Goal: Transaction & Acquisition: Purchase product/service

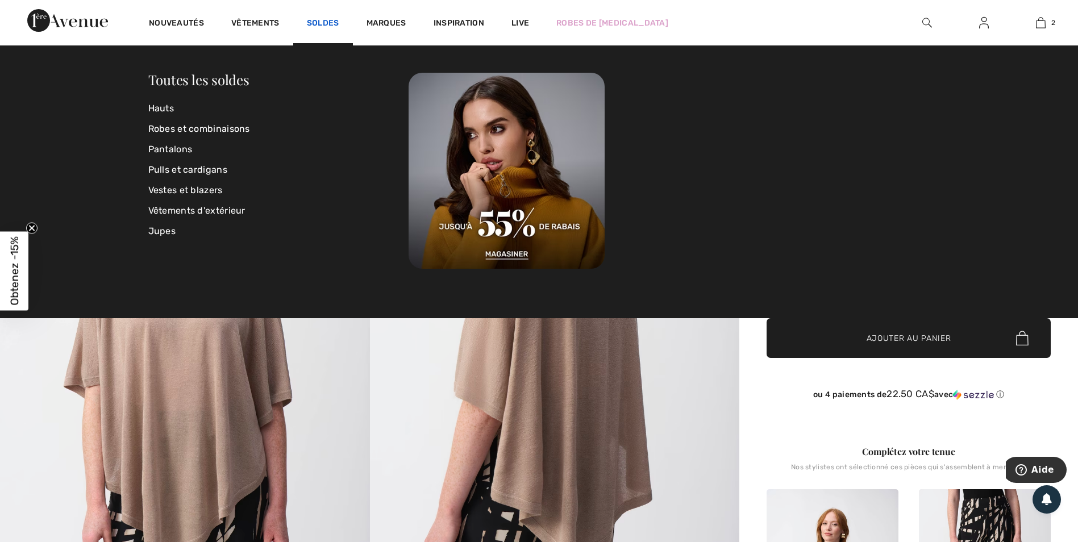
click at [331, 20] on link "Soldes" at bounding box center [323, 24] width 32 height 12
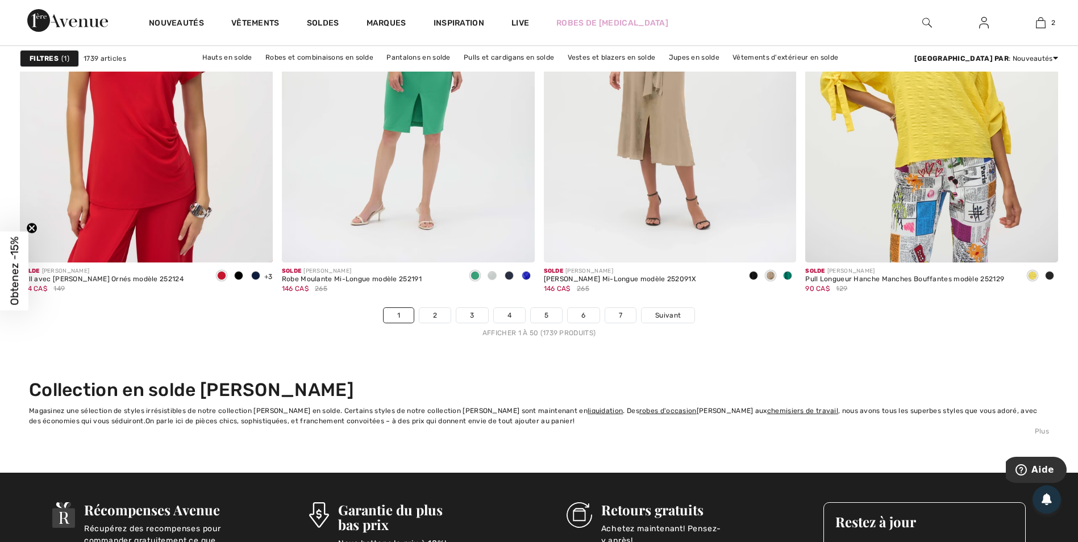
scroll to position [6438, 0]
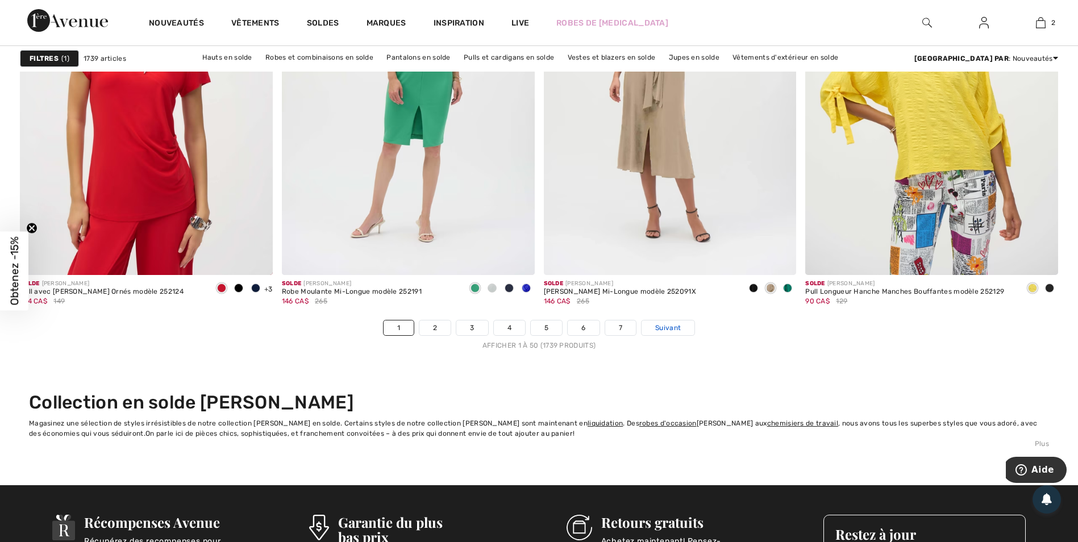
click at [671, 325] on span "Suivant" at bounding box center [668, 328] width 26 height 10
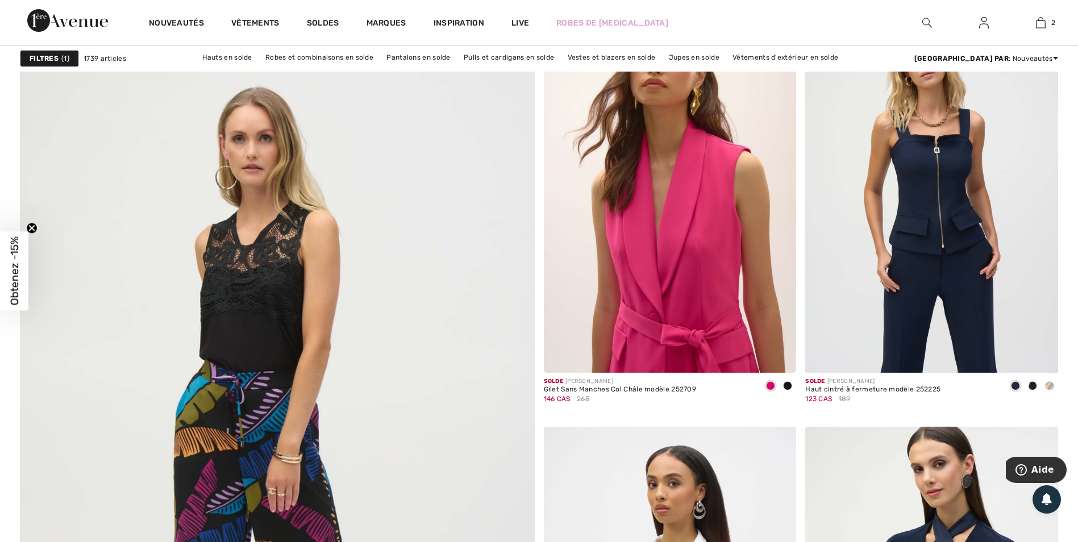
scroll to position [3580, 0]
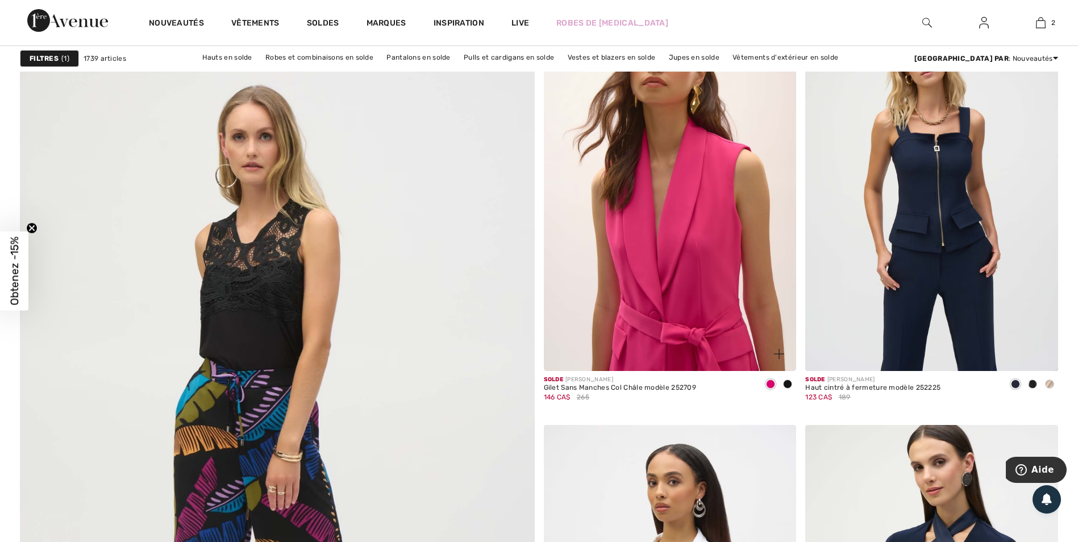
click at [658, 275] on img at bounding box center [670, 181] width 253 height 379
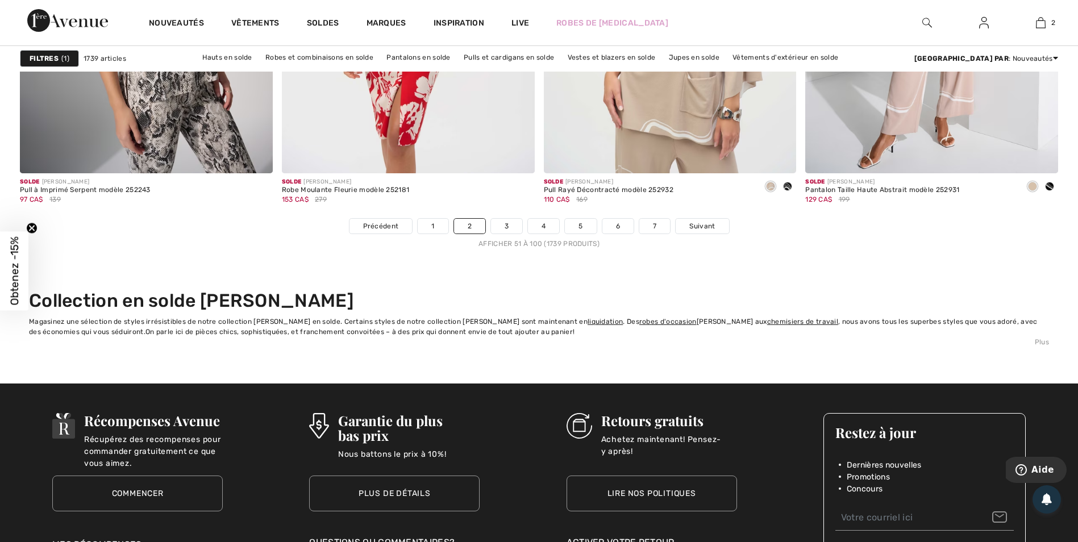
scroll to position [6649, 0]
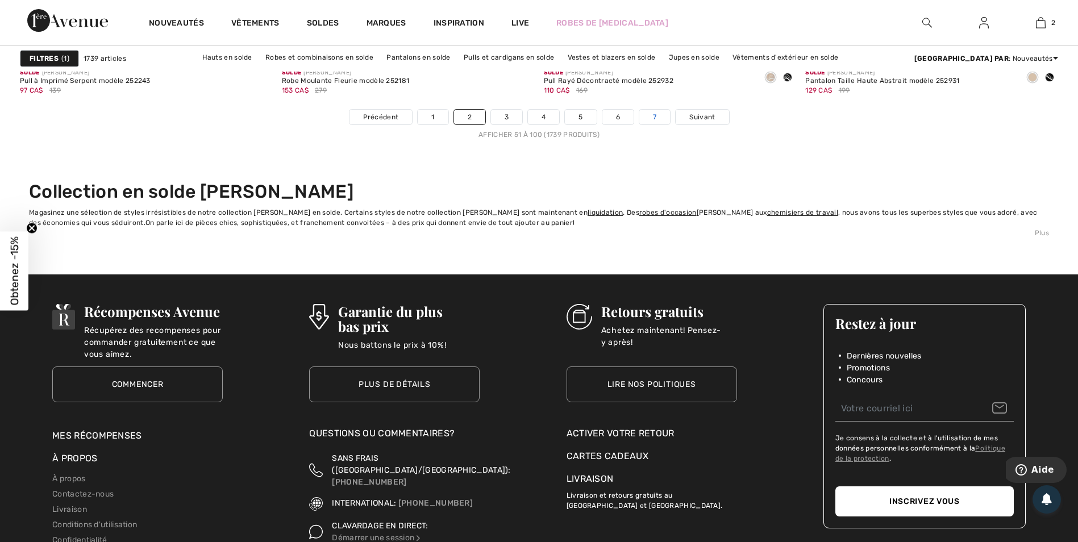
click at [662, 116] on link "7" at bounding box center [654, 117] width 31 height 15
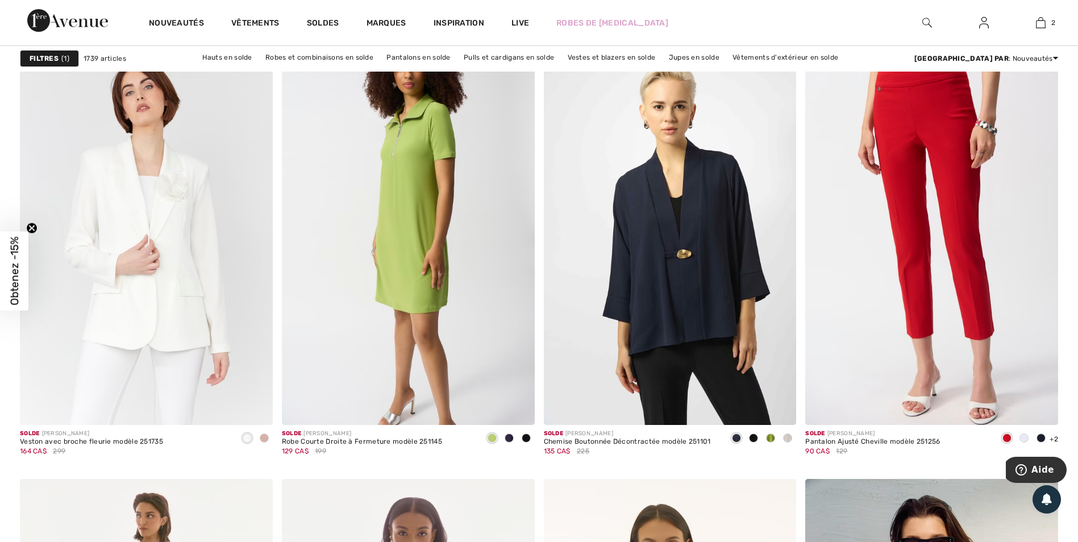
scroll to position [1023, 0]
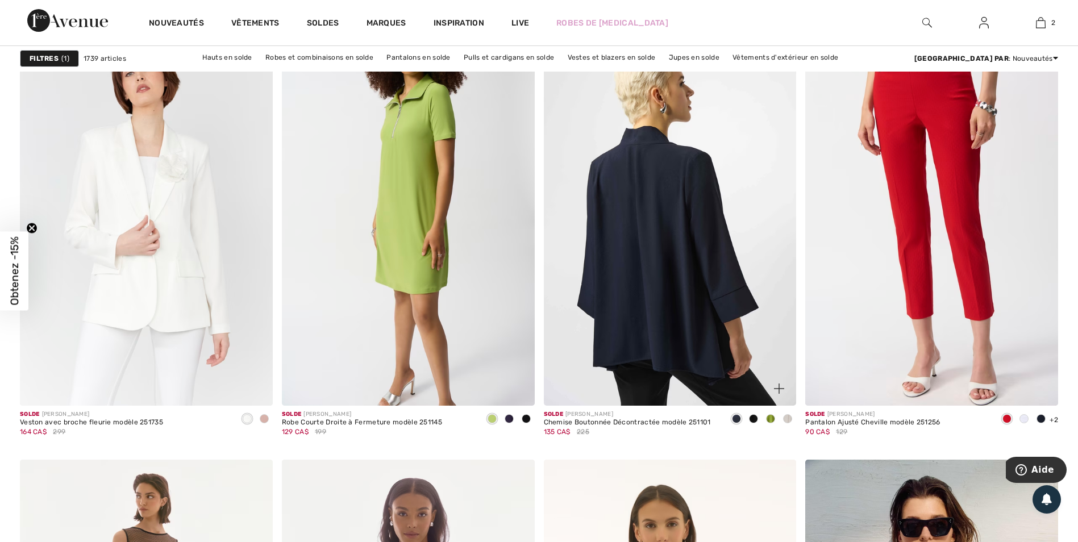
click at [627, 192] on img at bounding box center [670, 216] width 253 height 379
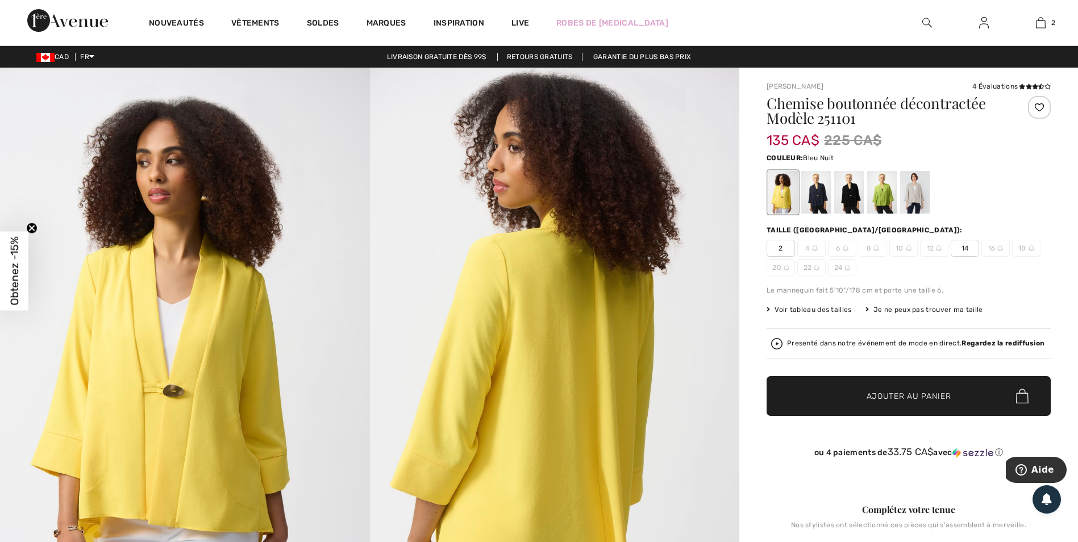
click at [819, 199] on div at bounding box center [816, 192] width 30 height 43
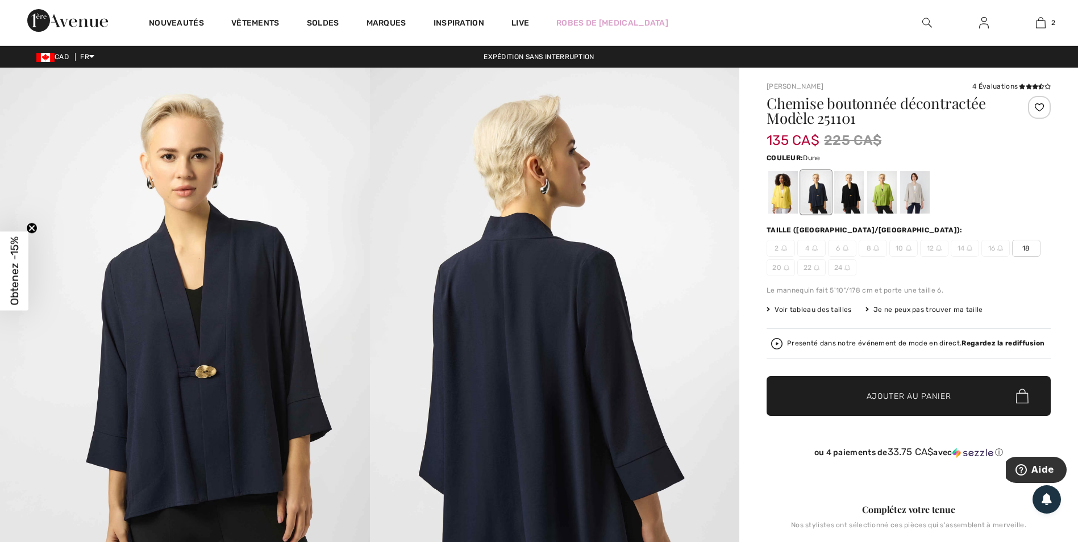
click at [912, 190] on div at bounding box center [915, 192] width 30 height 43
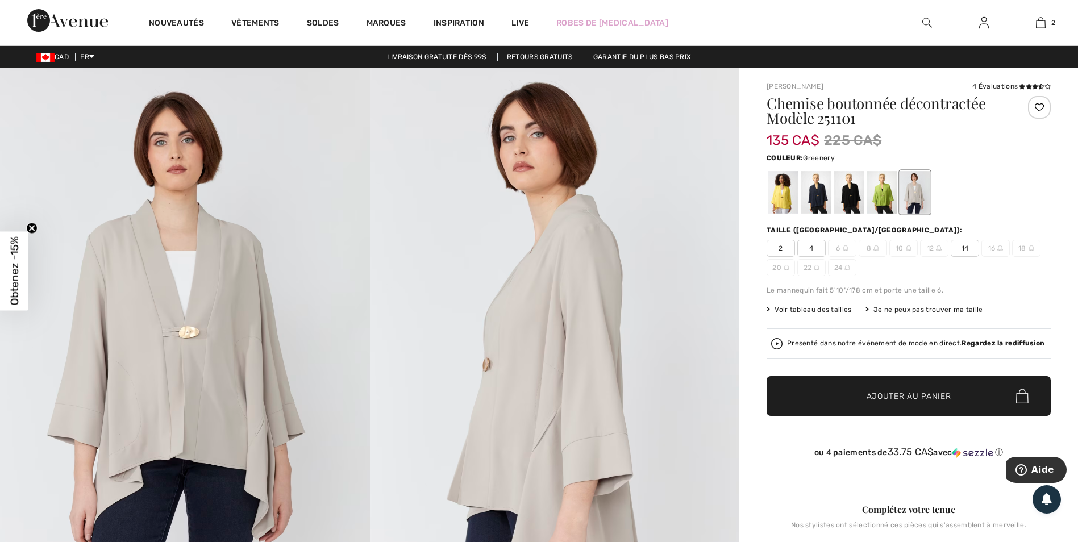
click at [885, 188] on div at bounding box center [882, 192] width 30 height 43
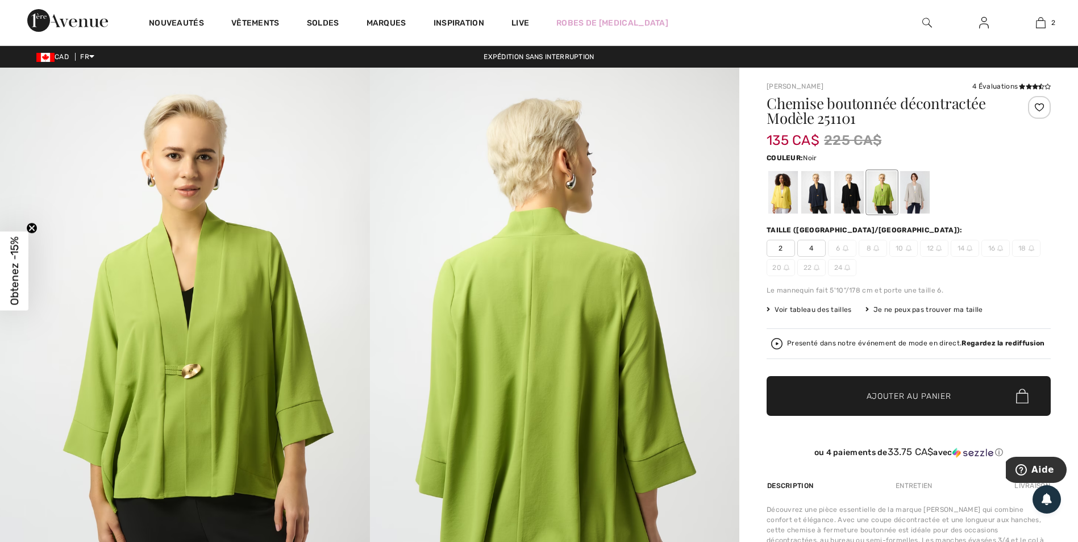
click at [842, 194] on div at bounding box center [849, 192] width 30 height 43
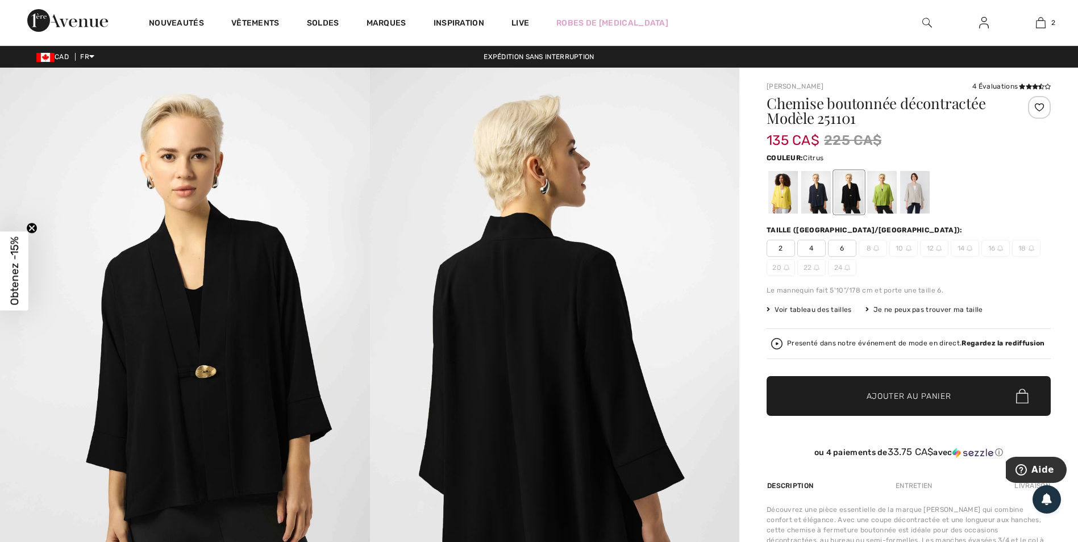
click at [772, 195] on div at bounding box center [783, 192] width 30 height 43
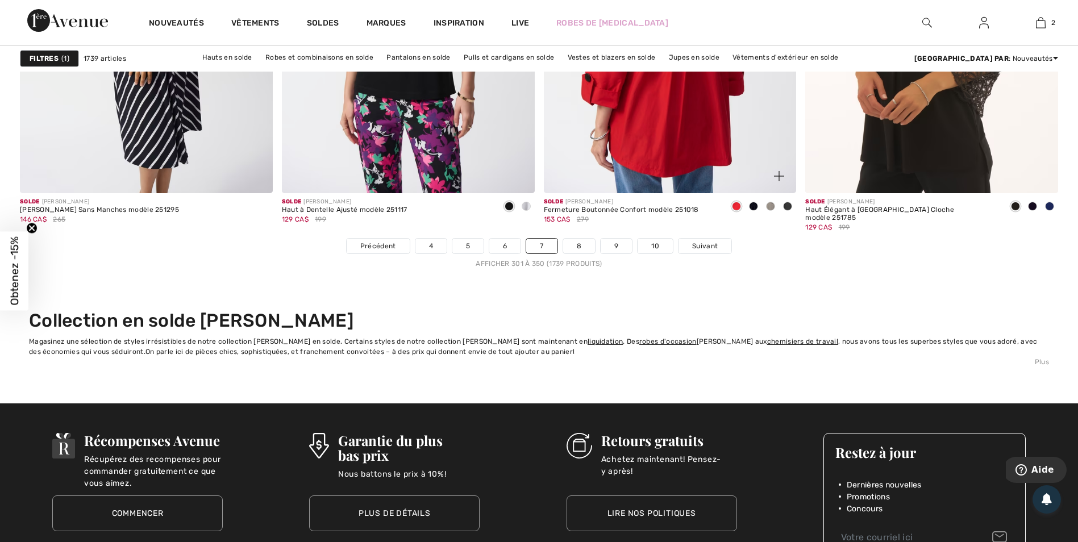
scroll to position [6649, 0]
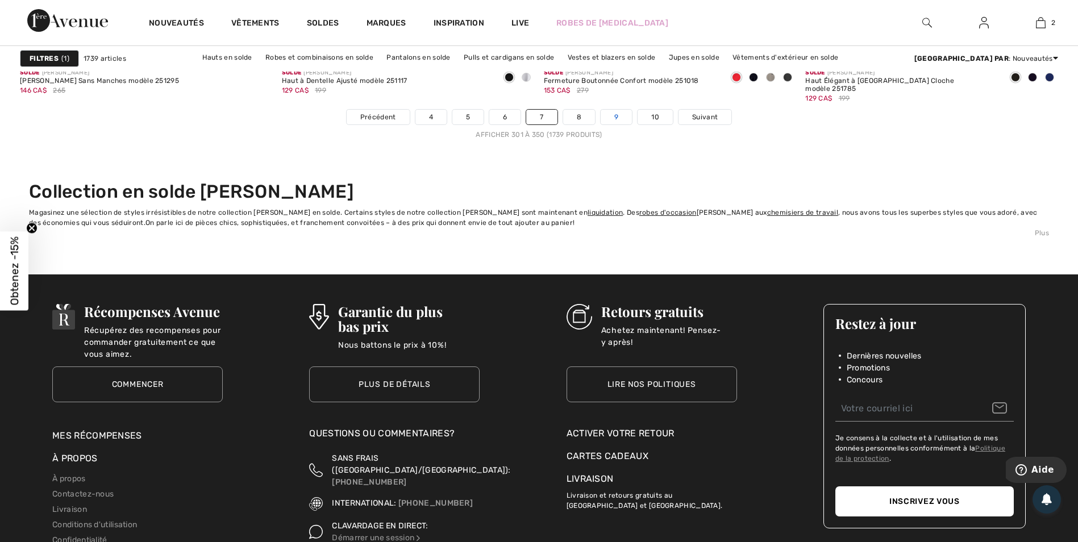
click at [616, 117] on link "9" at bounding box center [616, 117] width 31 height 15
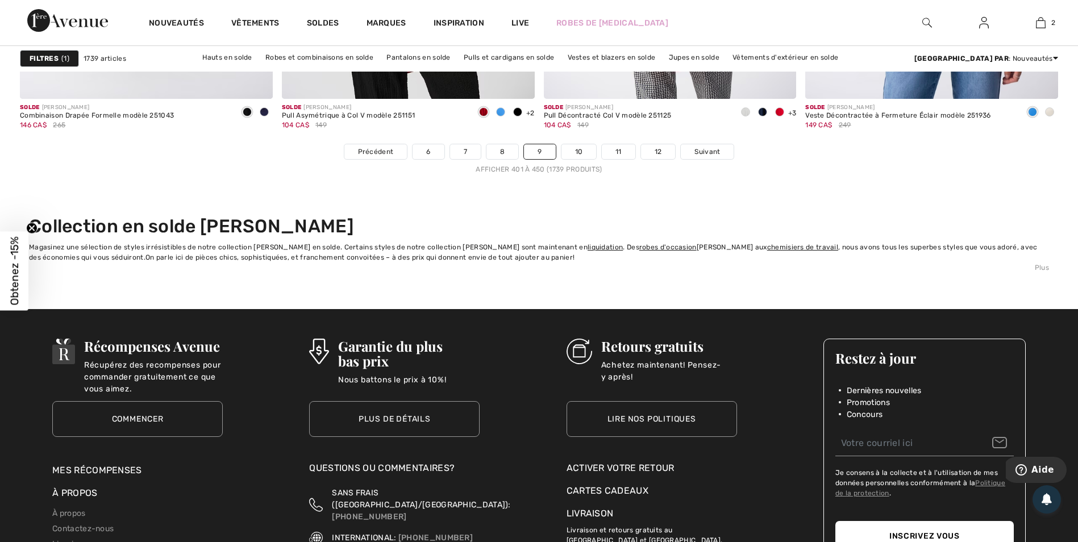
scroll to position [6649, 0]
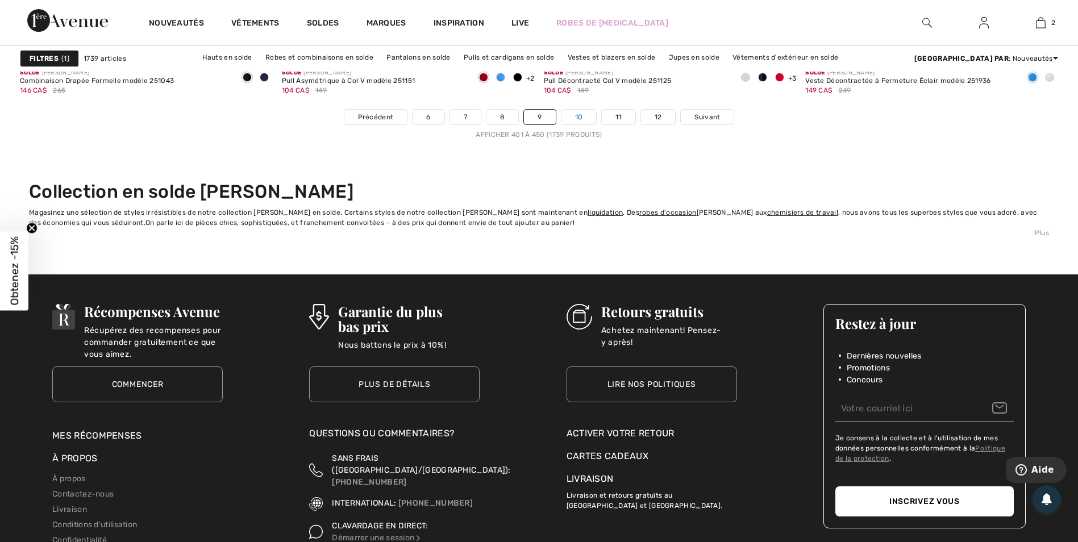
click at [582, 119] on link "10" at bounding box center [578, 117] width 35 height 15
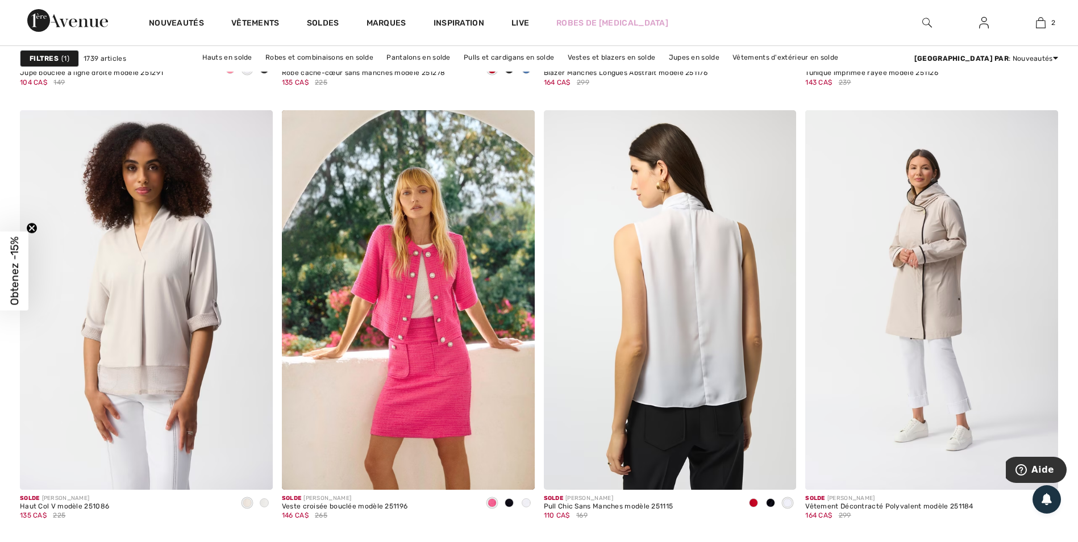
scroll to position [1364, 0]
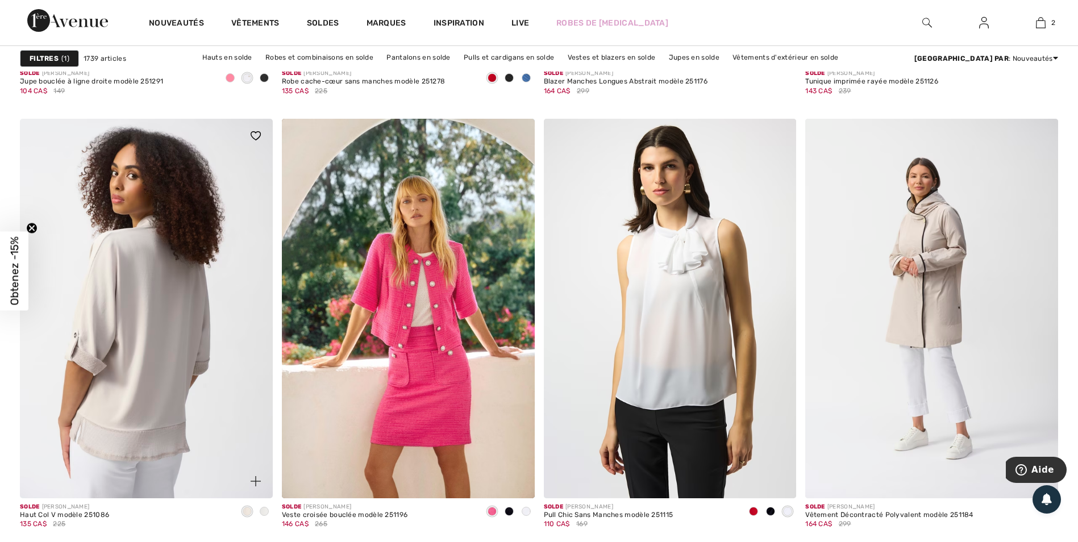
click at [134, 323] on img at bounding box center [146, 308] width 253 height 379
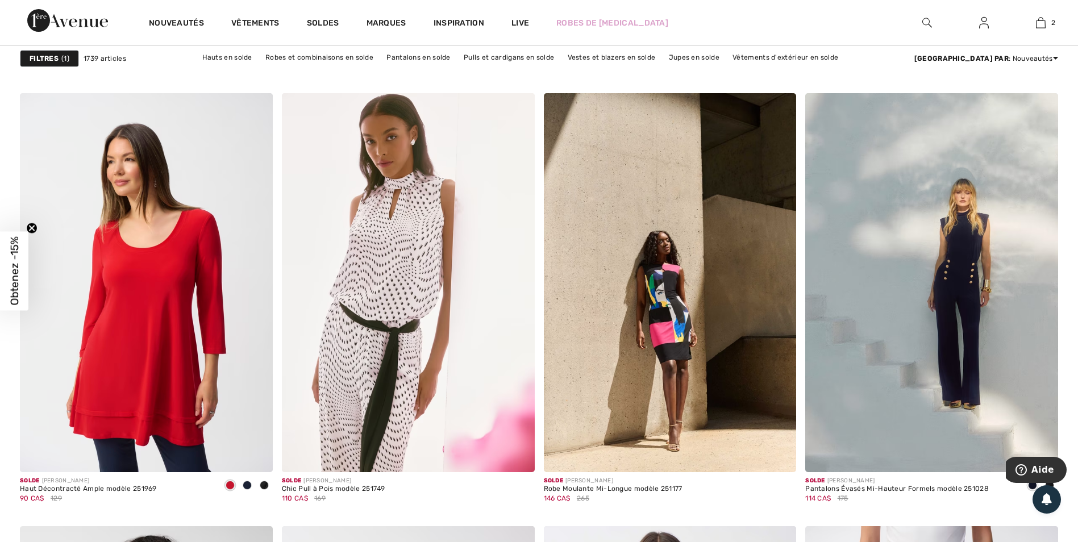
scroll to position [5456, 0]
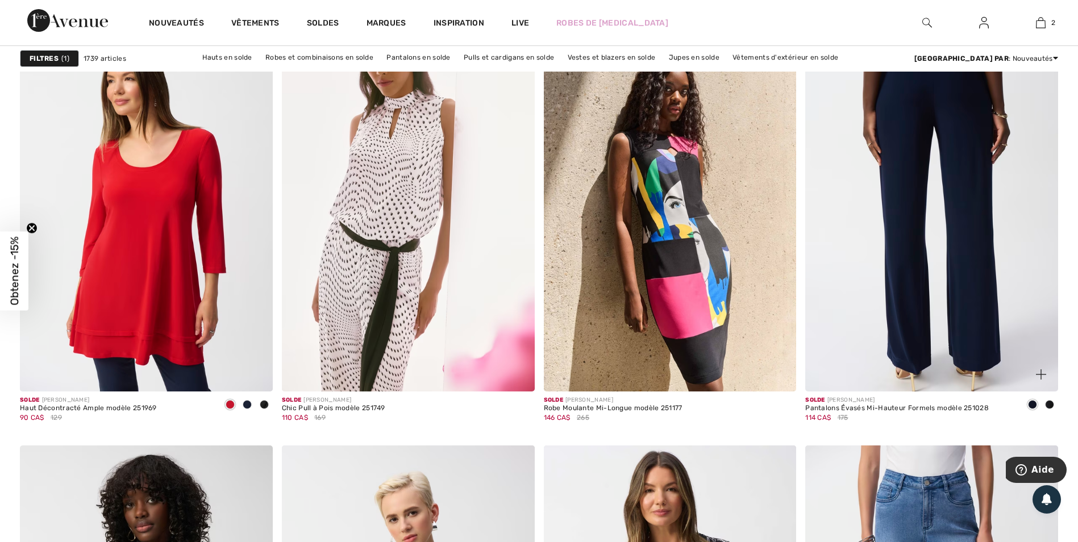
click at [969, 219] on img at bounding box center [931, 202] width 253 height 379
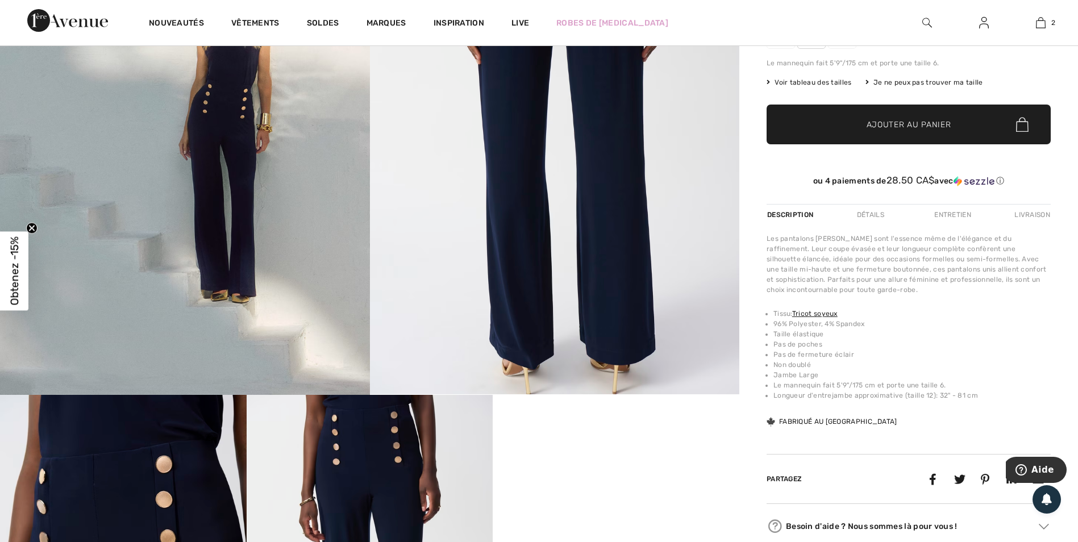
scroll to position [170, 0]
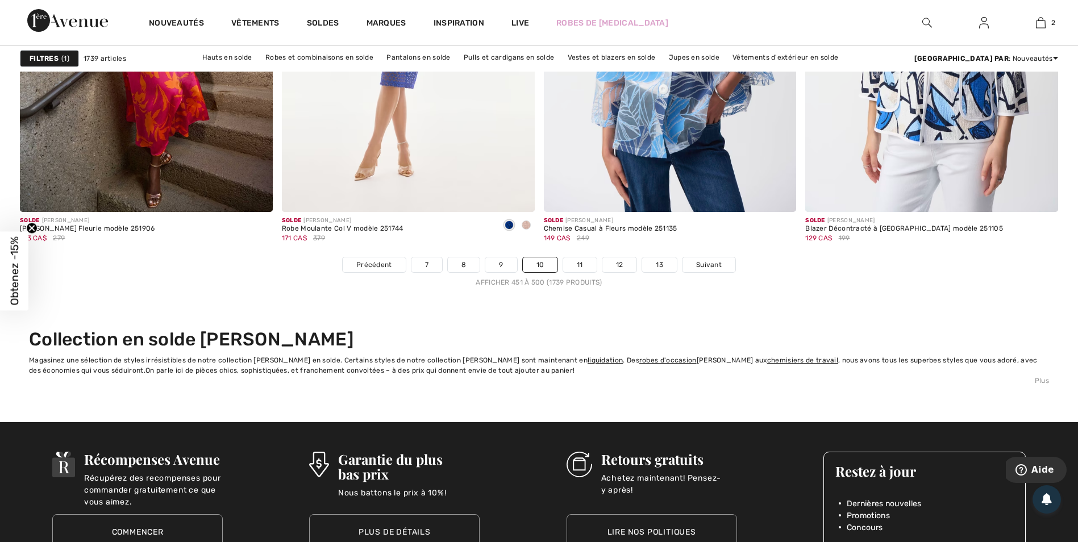
scroll to position [6535, 0]
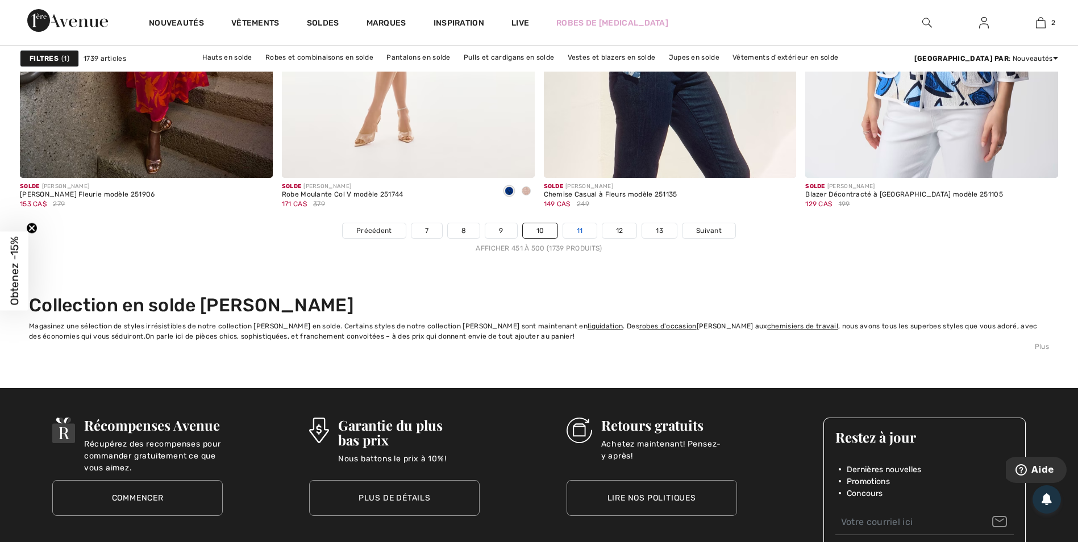
click at [581, 227] on link "11" at bounding box center [580, 230] width 34 height 15
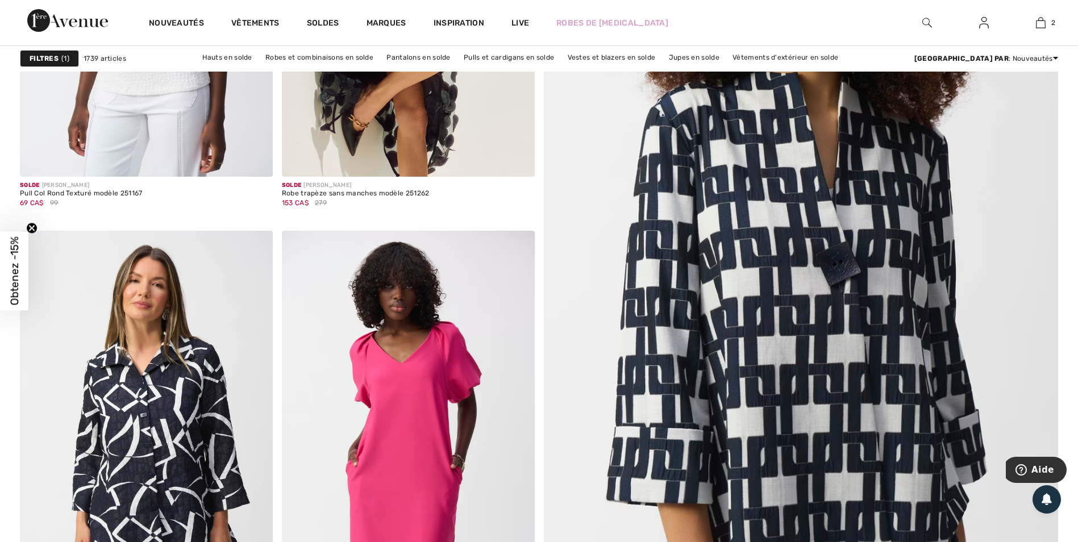
scroll to position [284, 0]
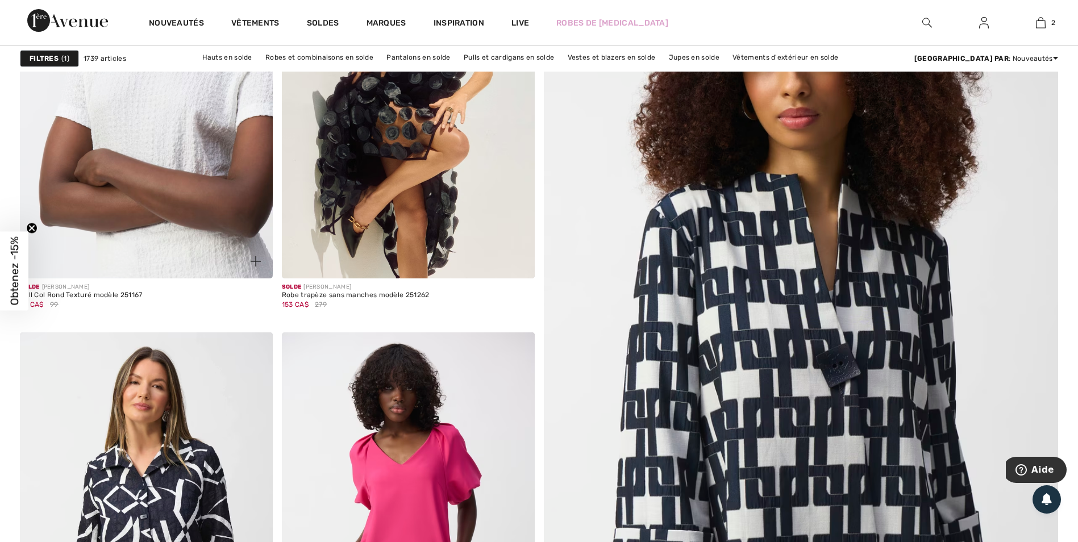
click at [155, 145] on img at bounding box center [146, 88] width 253 height 379
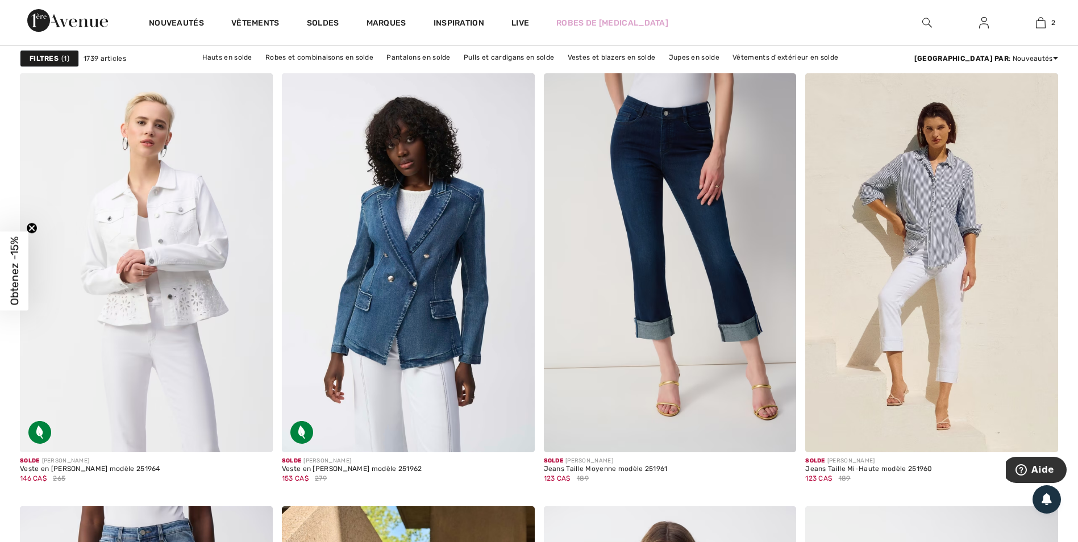
scroll to position [1932, 0]
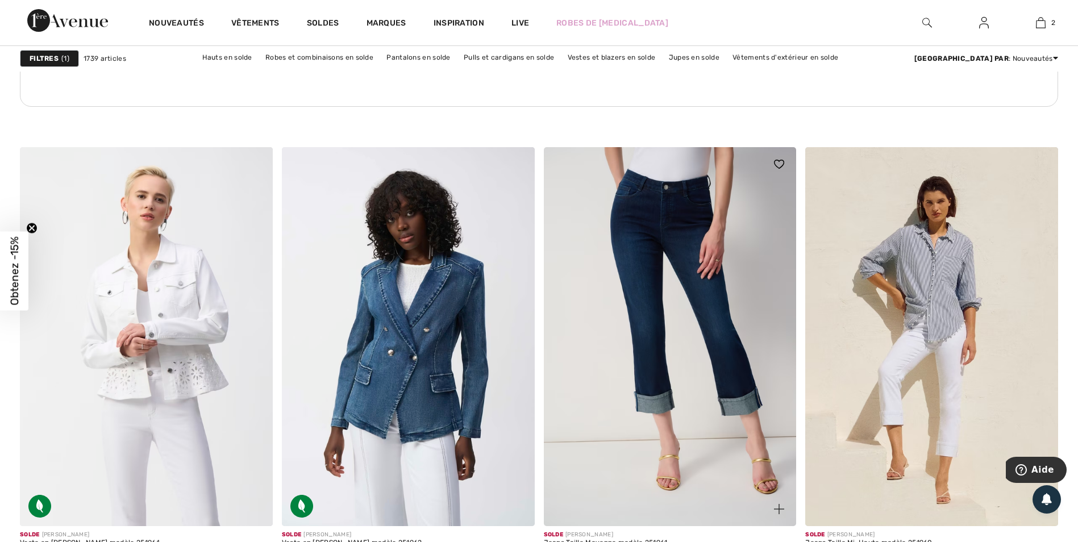
click at [675, 294] on img at bounding box center [670, 336] width 253 height 379
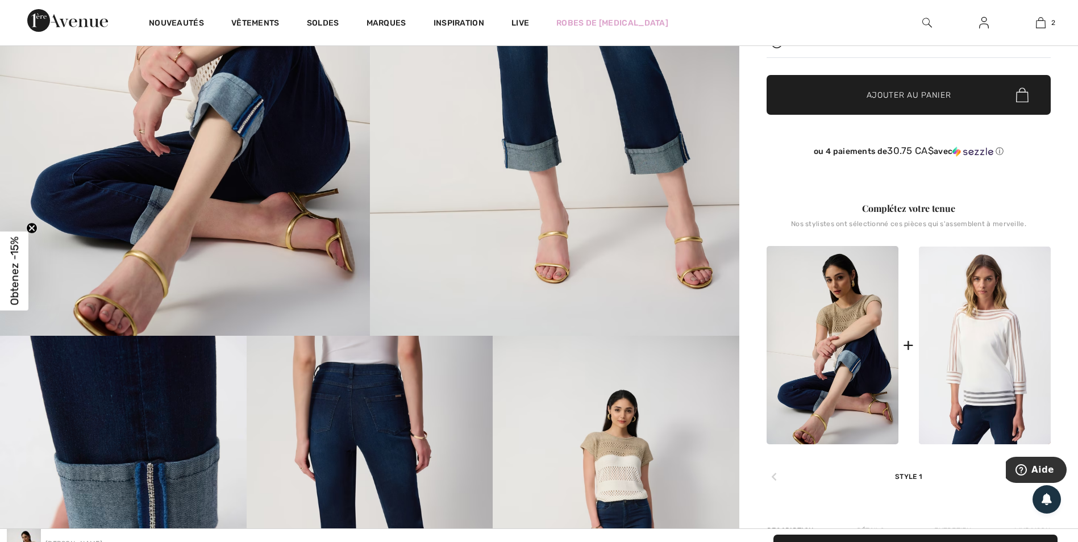
scroll to position [284, 0]
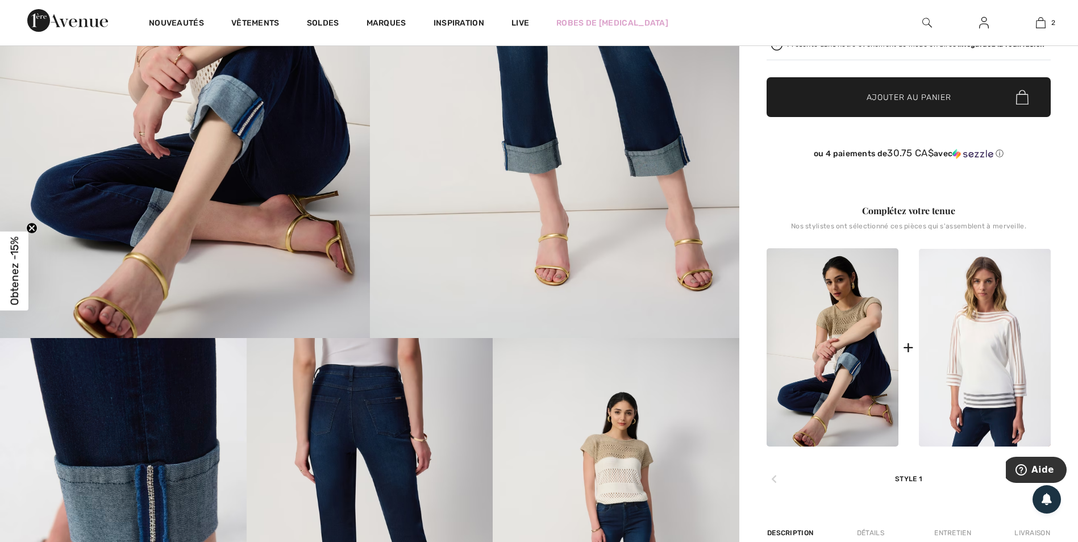
click at [927, 96] on span "Ajouter au panier" at bounding box center [909, 97] width 85 height 12
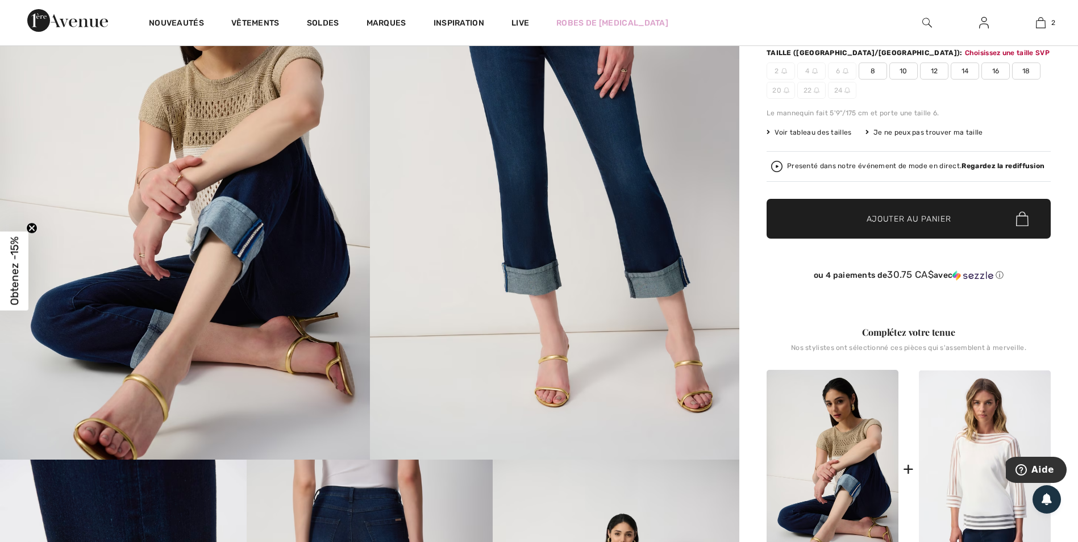
scroll to position [119, 0]
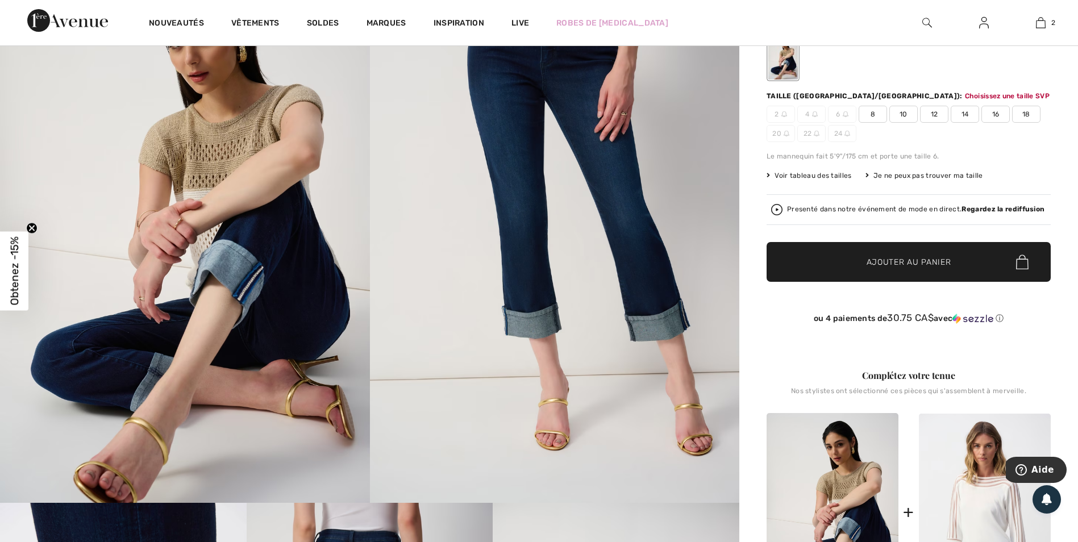
click at [871, 111] on span "8" at bounding box center [873, 114] width 28 height 17
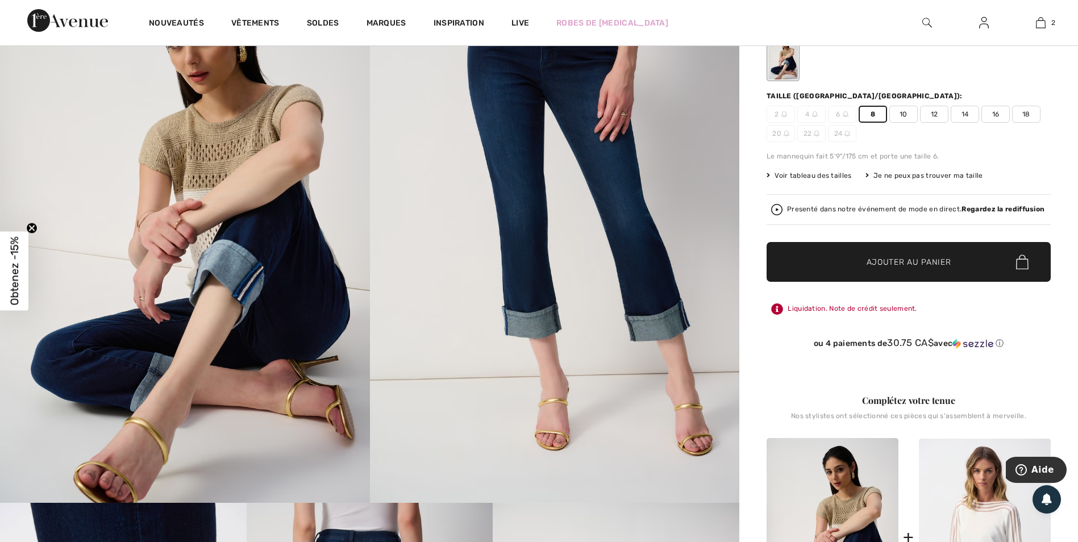
click at [905, 261] on span "Ajouter au panier" at bounding box center [909, 262] width 85 height 12
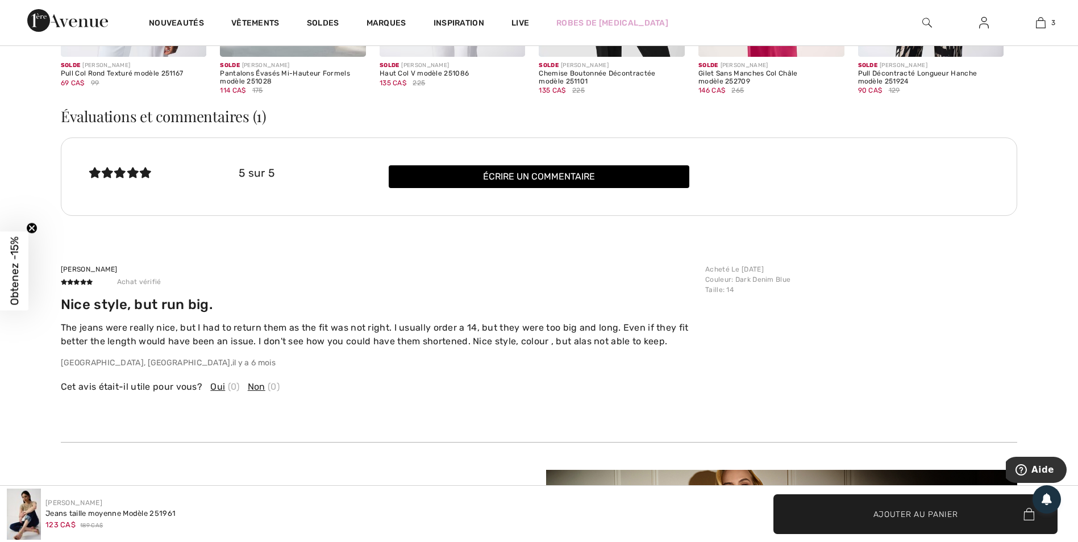
scroll to position [2506, 0]
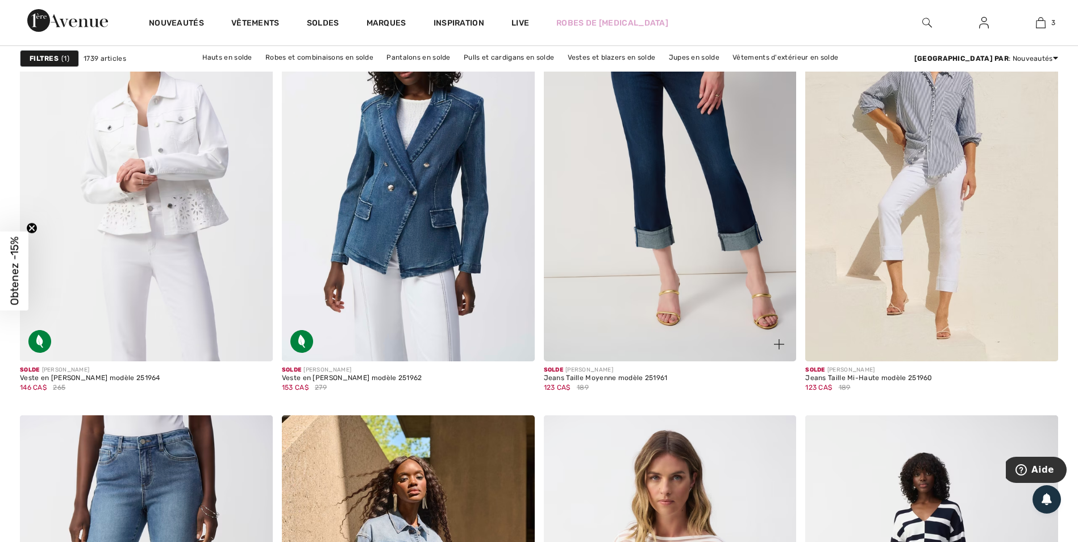
scroll to position [2162, 0]
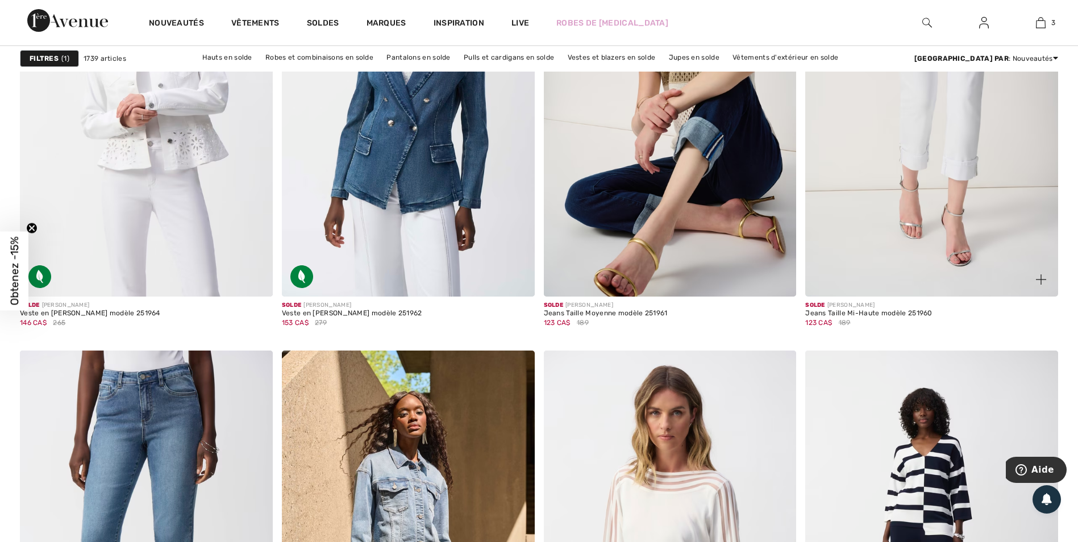
click at [948, 124] on img at bounding box center [931, 107] width 253 height 379
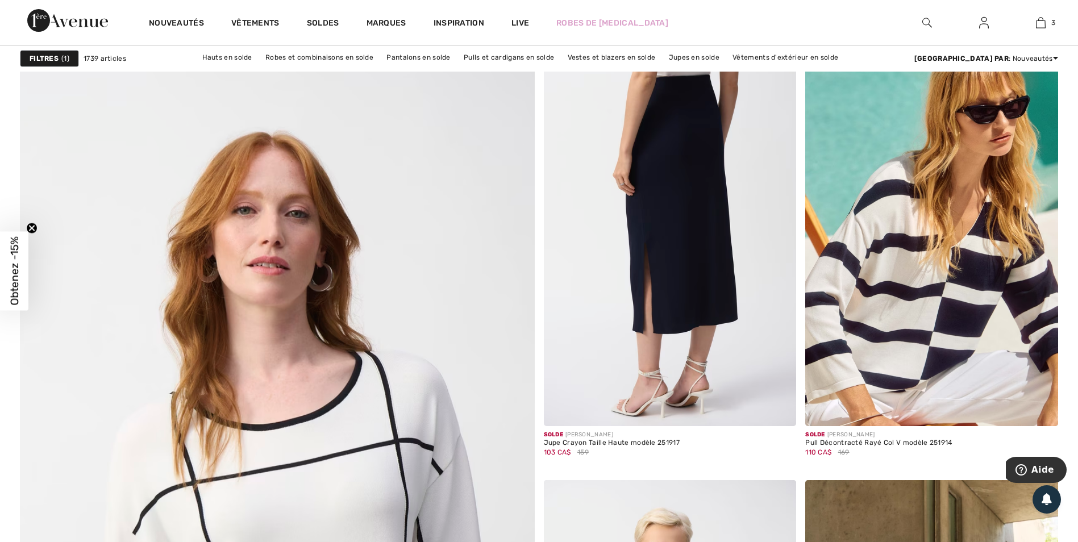
scroll to position [3526, 0]
click at [673, 227] on img at bounding box center [670, 236] width 253 height 379
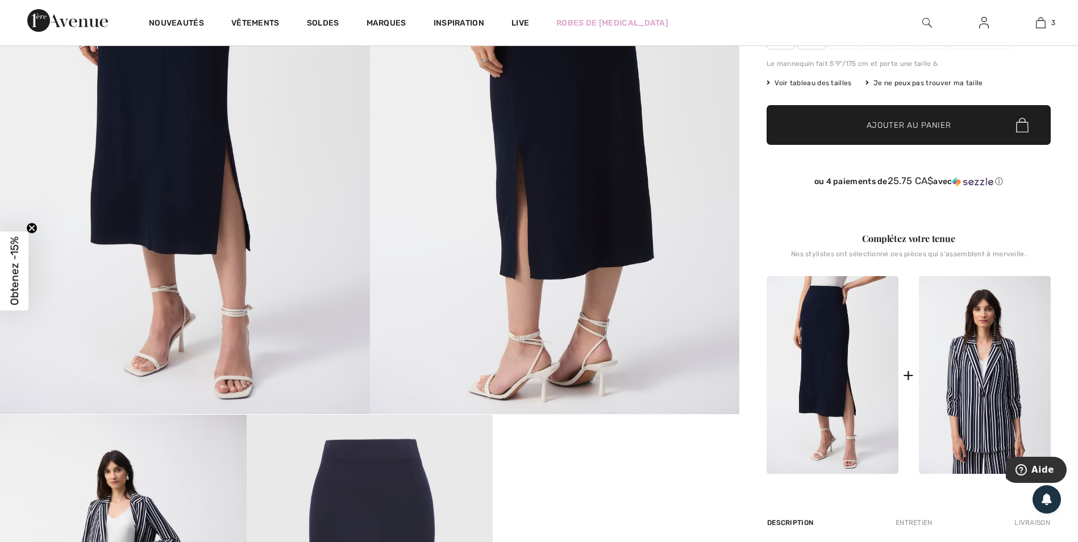
scroll to position [227, 0]
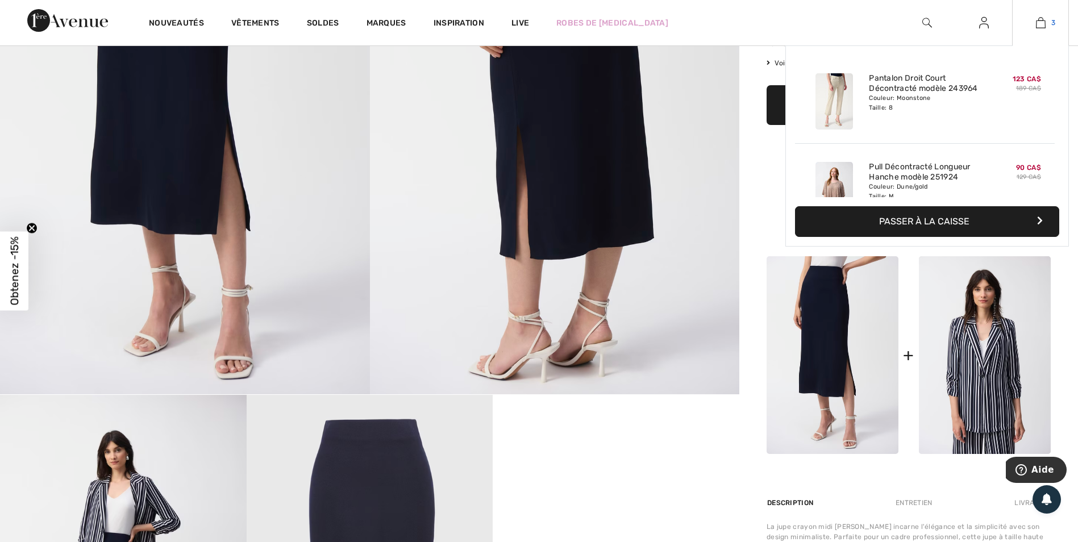
click at [1041, 18] on img at bounding box center [1041, 23] width 10 height 14
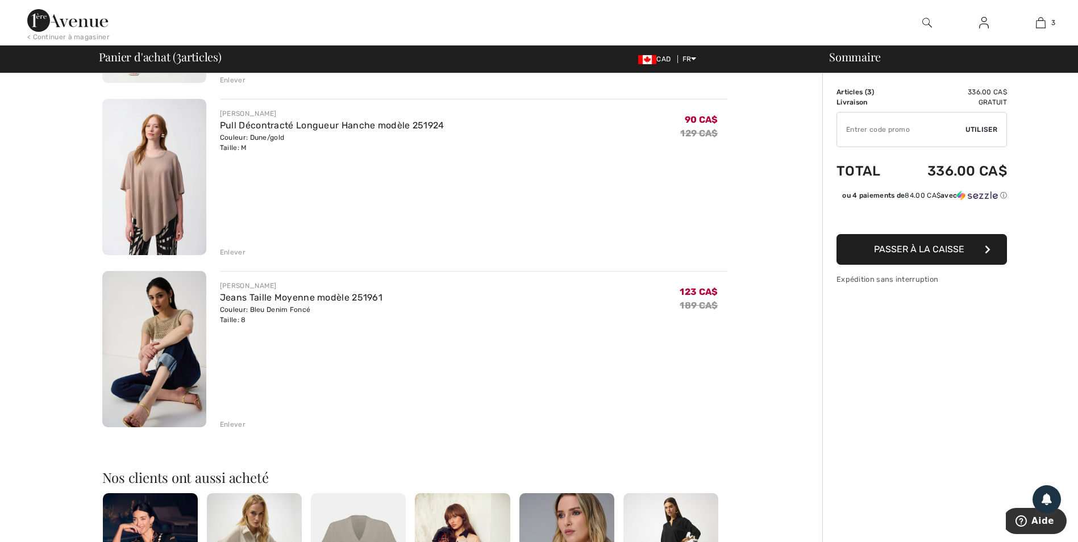
scroll to position [114, 0]
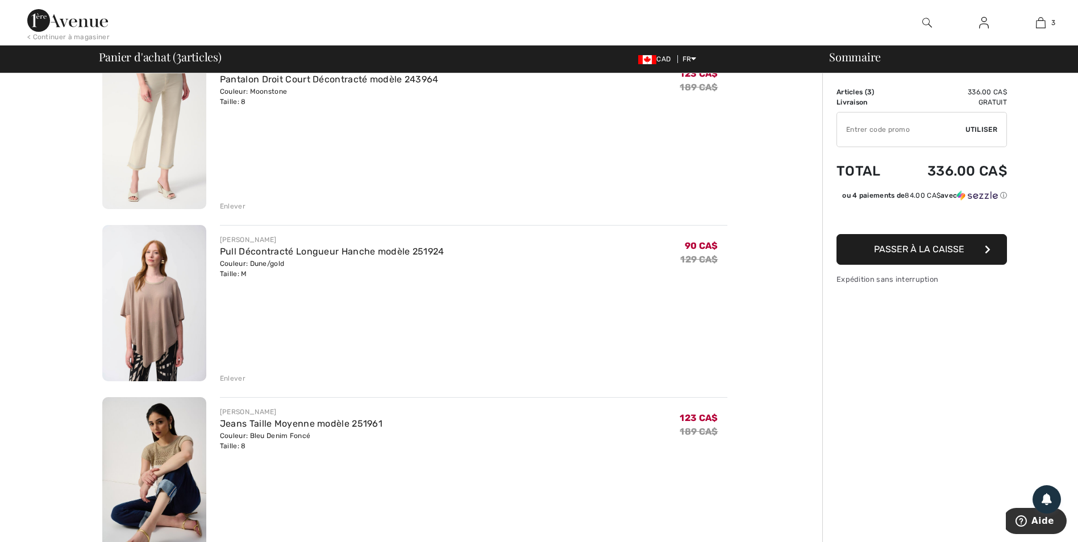
click at [227, 375] on div "Enlever" at bounding box center [233, 378] width 26 height 10
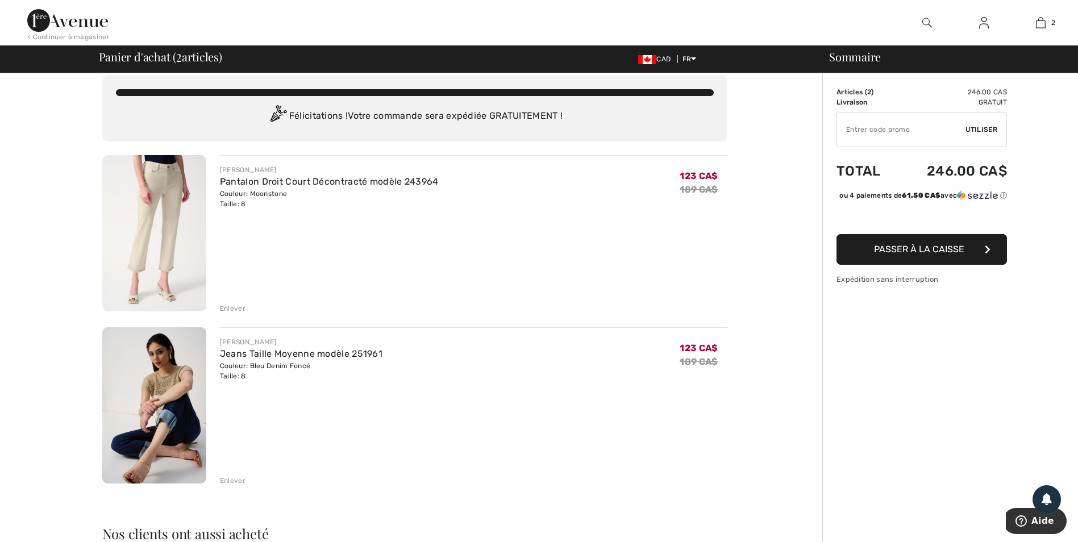
scroll to position [0, 0]
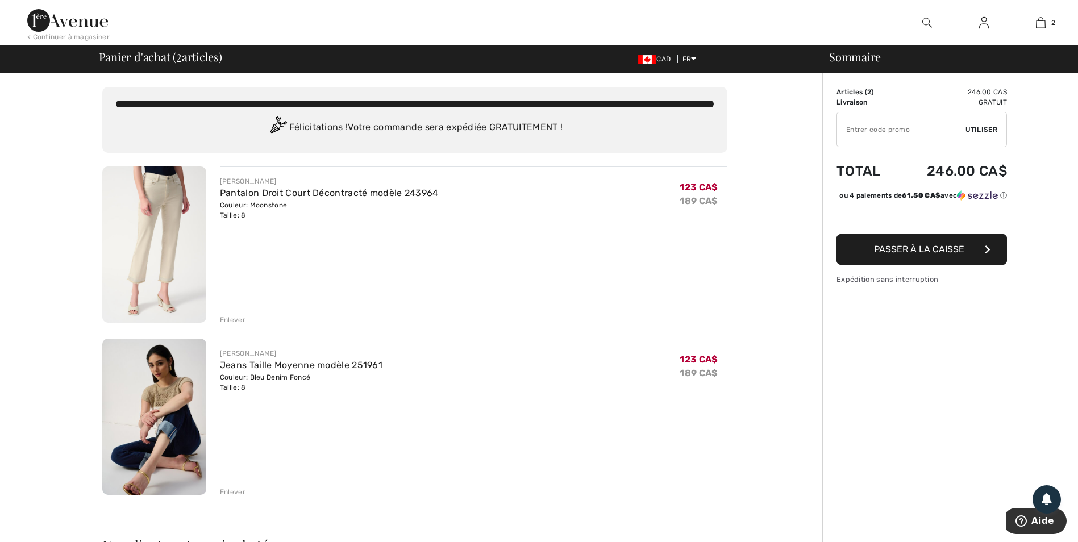
click at [239, 319] on div "Enlever" at bounding box center [233, 320] width 26 height 10
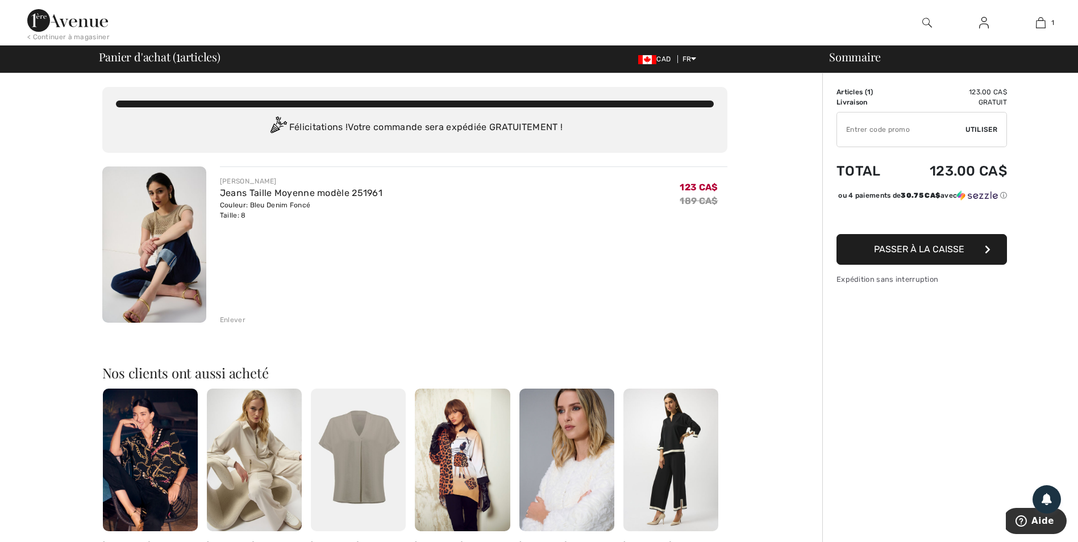
click at [934, 255] on span "Passer à la caisse" at bounding box center [919, 249] width 90 height 11
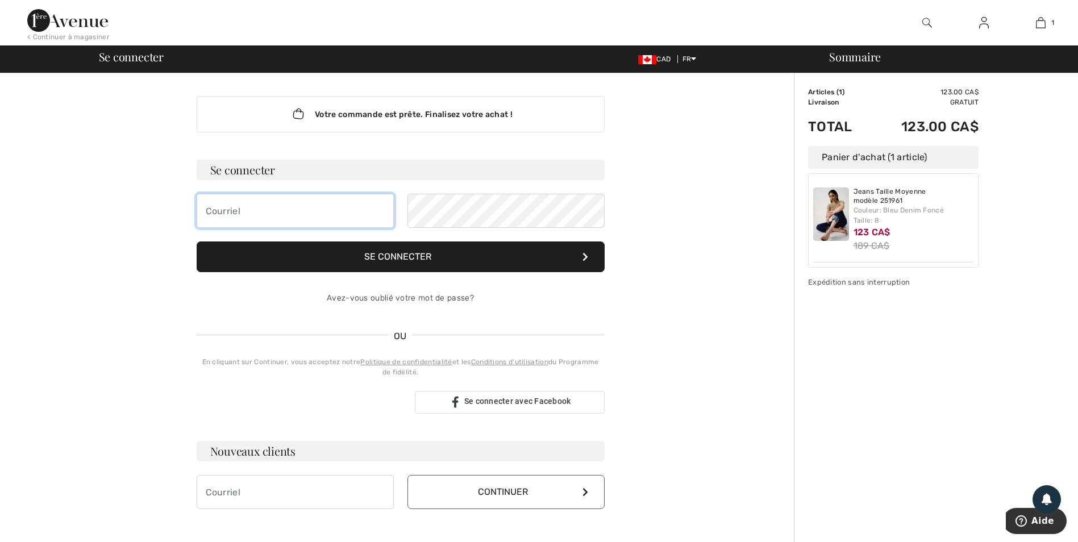
type input "[EMAIL_ADDRESS][DOMAIN_NAME]"
click at [412, 251] on button "Se connecter" at bounding box center [401, 257] width 408 height 31
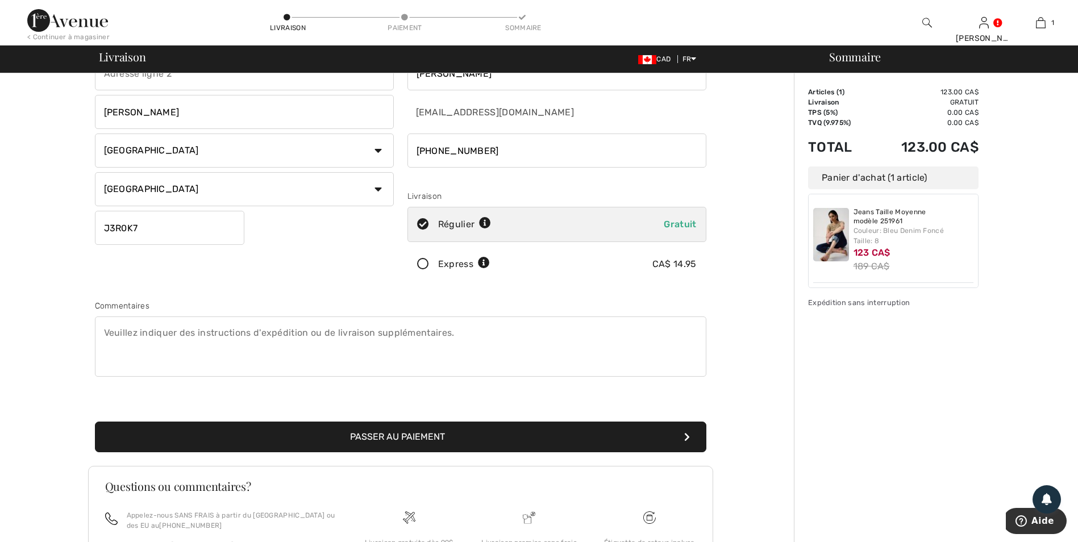
scroll to position [114, 0]
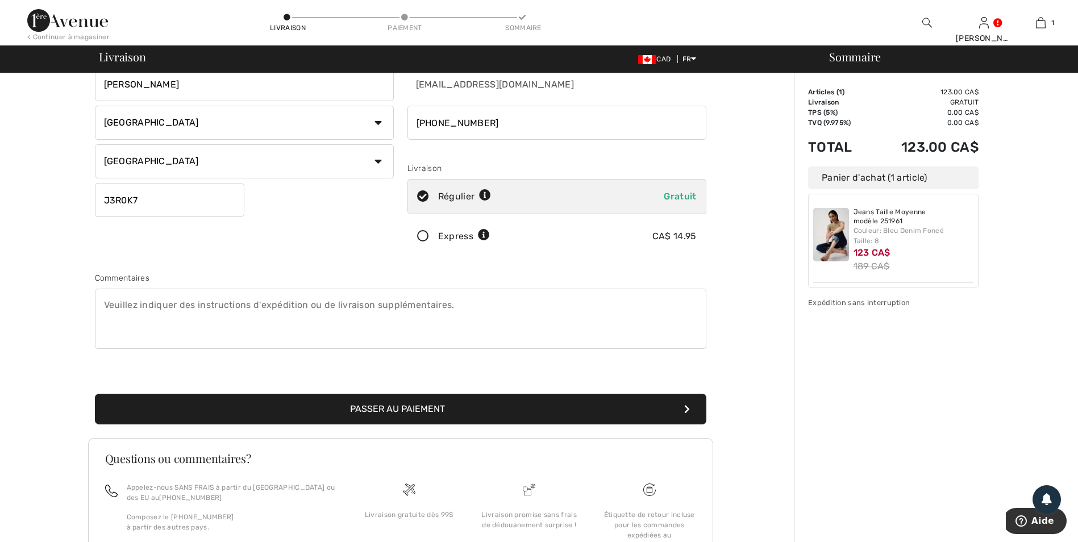
click at [416, 403] on button "Passer au paiement" at bounding box center [400, 409] width 611 height 31
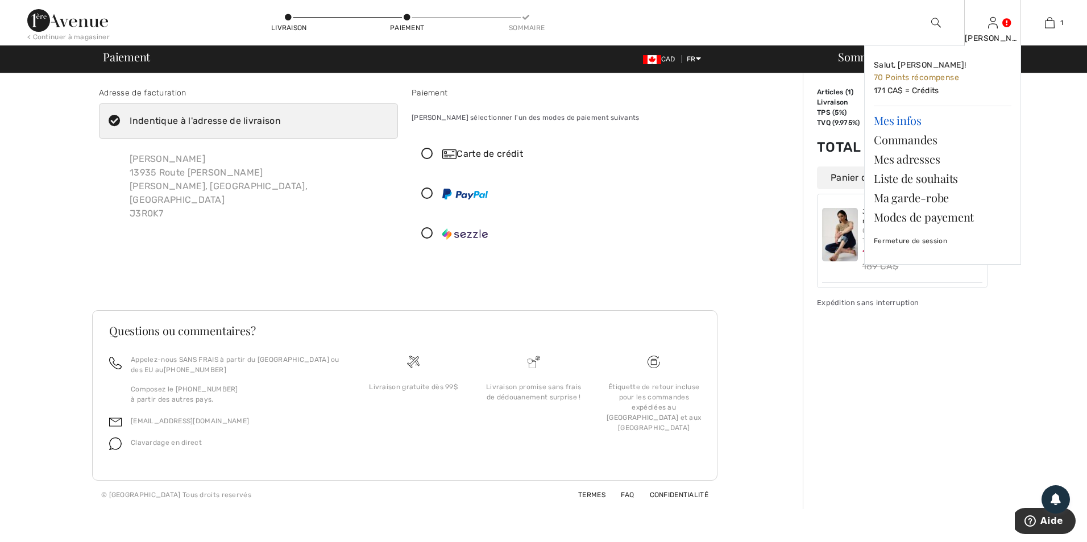
click at [903, 118] on link "Mes infos" at bounding box center [942, 120] width 138 height 19
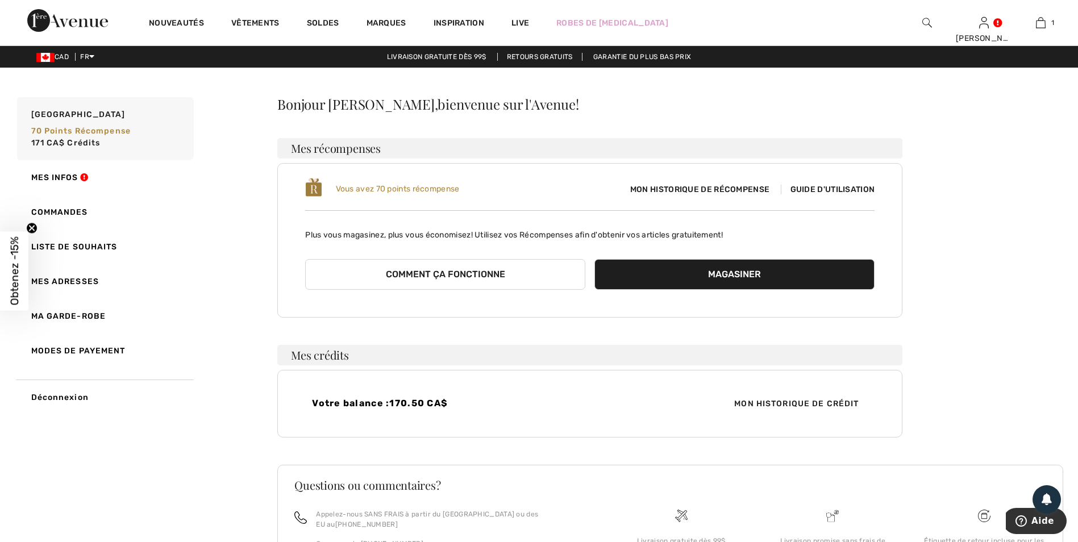
click at [838, 189] on span "Guide d'utilisation" at bounding box center [828, 190] width 94 height 10
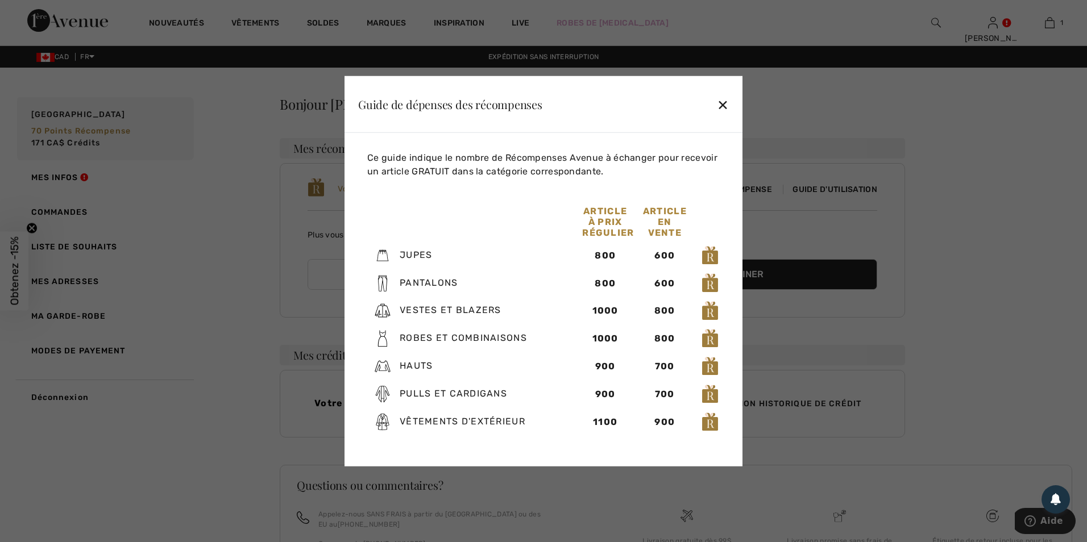
click at [835, 118] on div at bounding box center [543, 271] width 1087 height 542
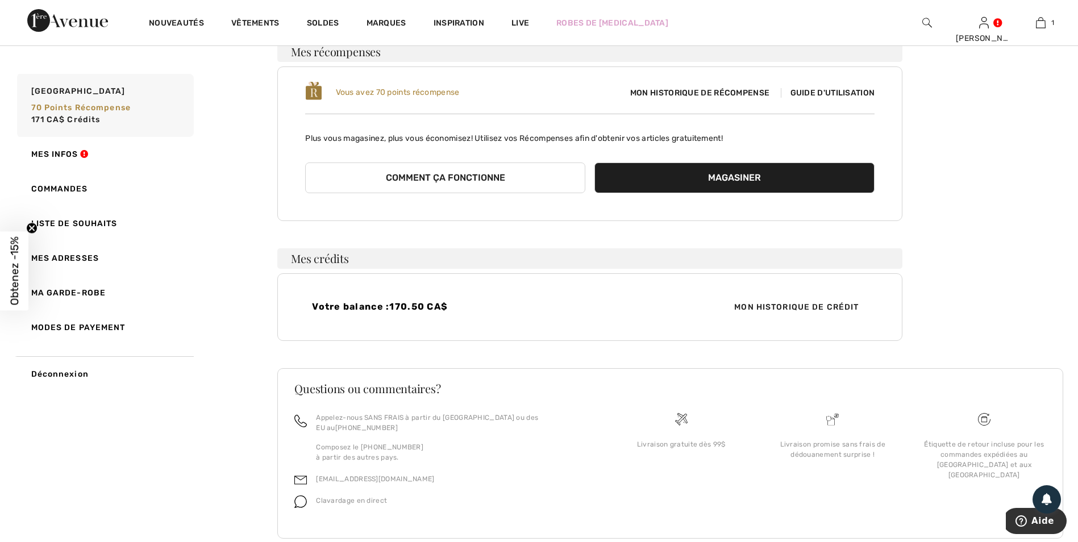
scroll to position [111, 0]
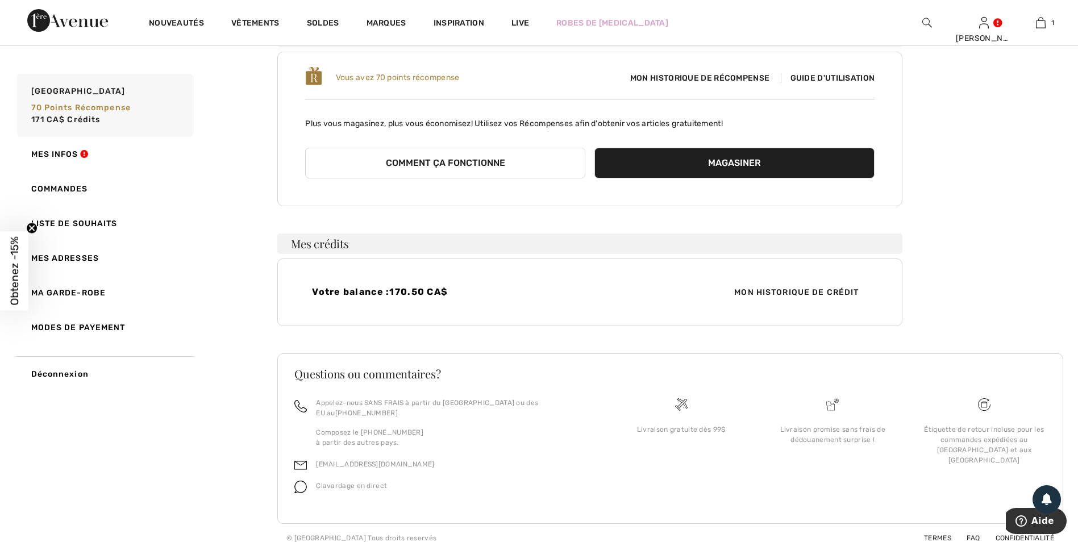
click at [793, 292] on span "Mon historique de crédit" at bounding box center [796, 292] width 143 height 12
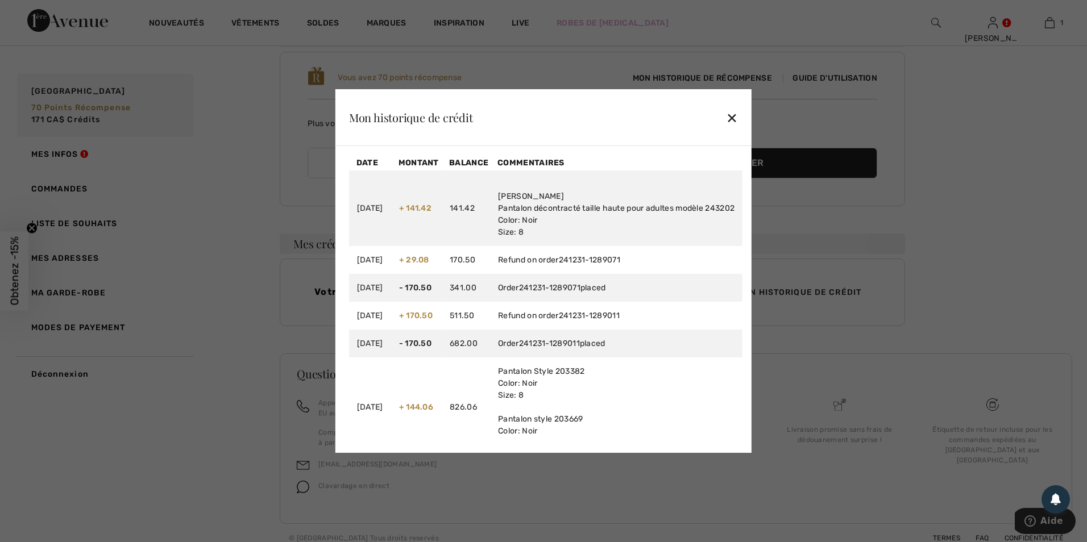
click at [738, 119] on div "✕" at bounding box center [732, 118] width 12 height 24
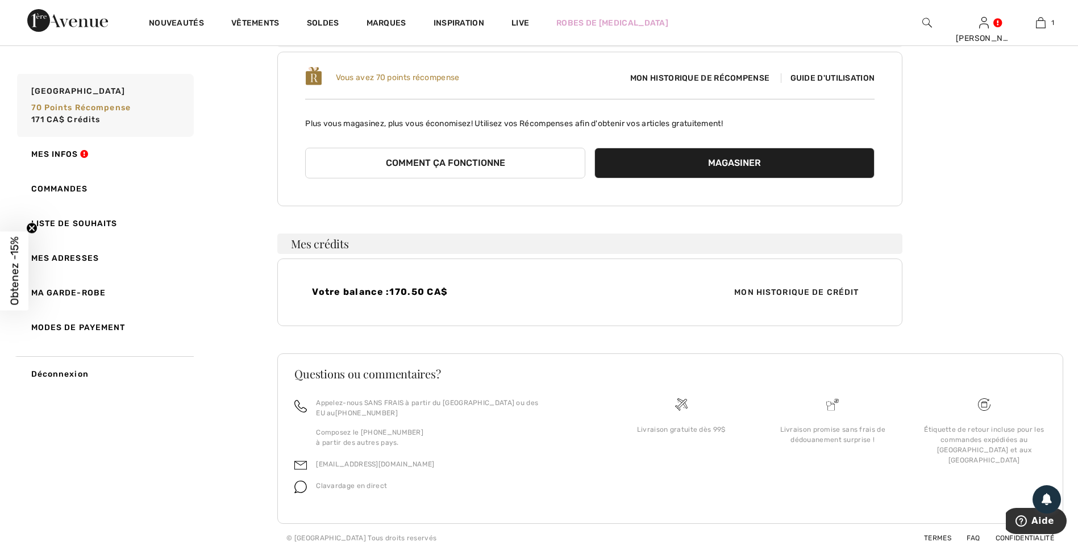
click at [503, 161] on button "Comment ça fonctionne" at bounding box center [445, 163] width 280 height 31
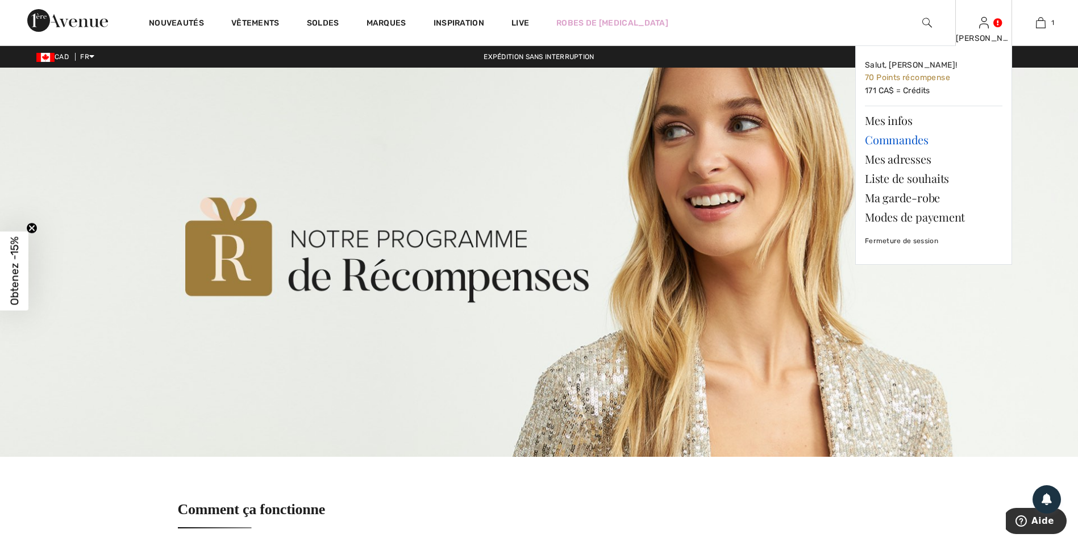
click at [890, 140] on link "Commandes" at bounding box center [934, 139] width 138 height 19
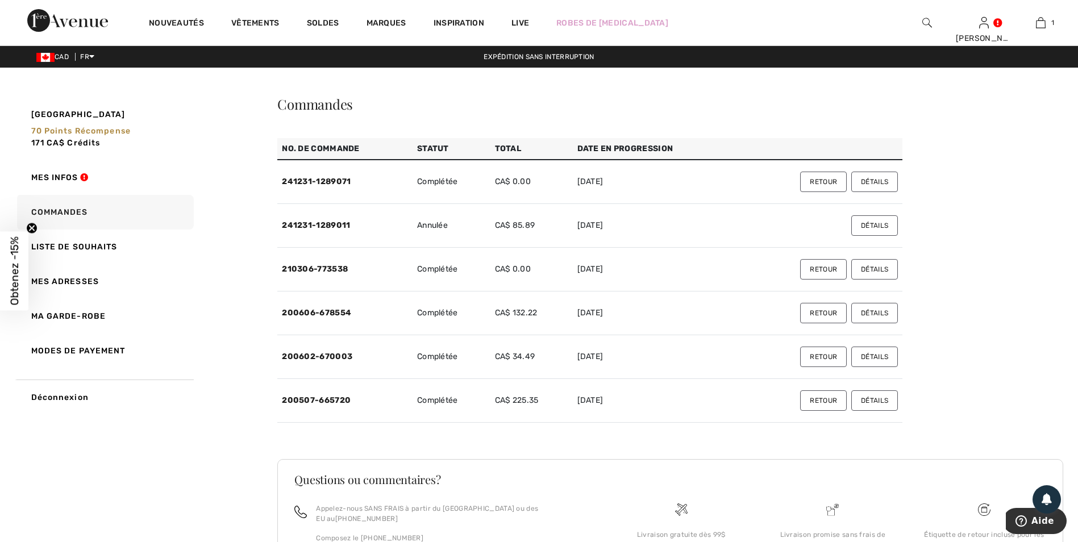
click at [880, 181] on button "Détails" at bounding box center [874, 182] width 47 height 20
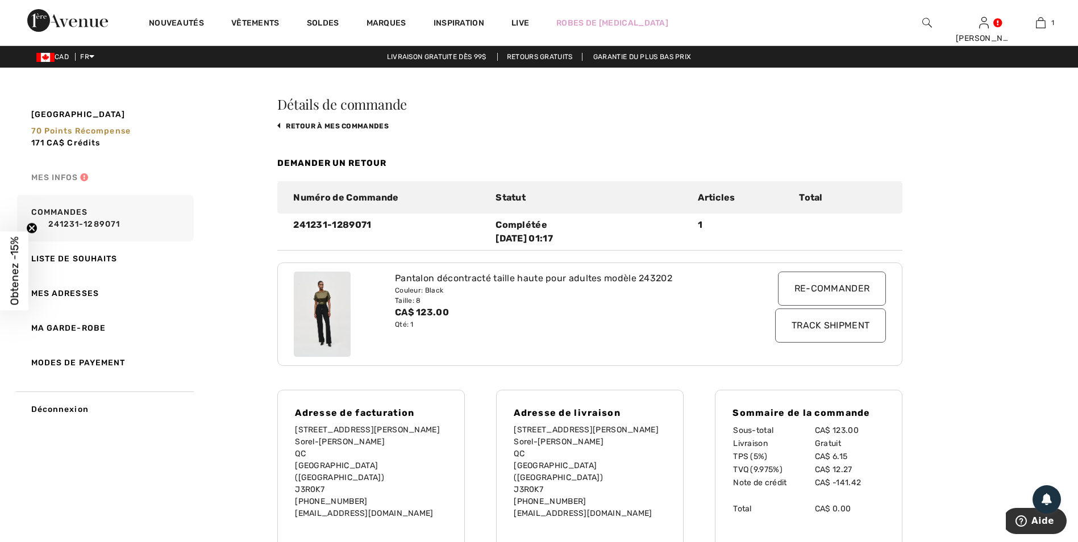
click at [66, 177] on link "Mes infos" at bounding box center [104, 177] width 179 height 35
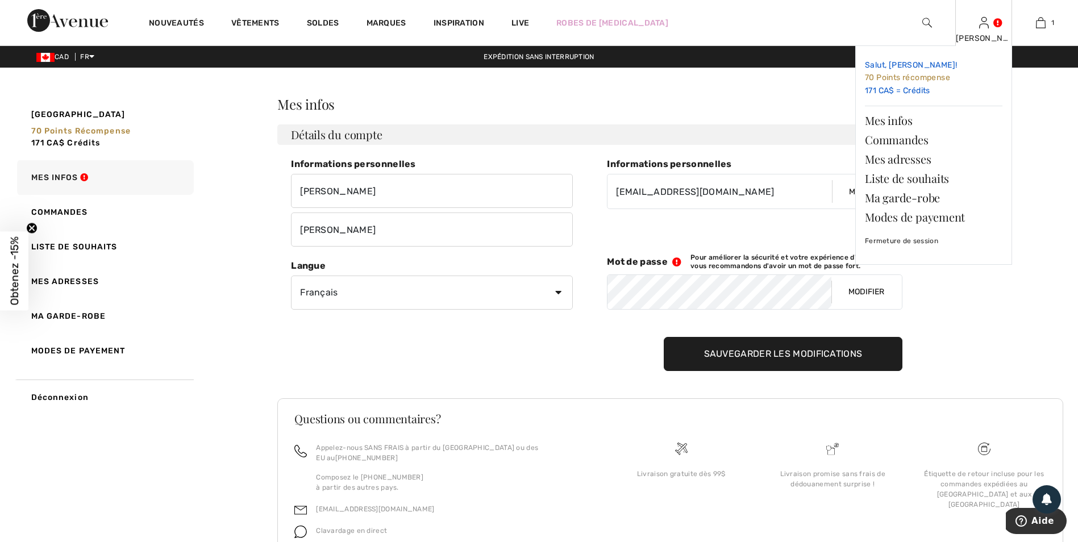
click at [922, 90] on link "Salut, [PERSON_NAME]! 70 Points récompense 171 CA$ = Crédits" at bounding box center [934, 78] width 138 height 46
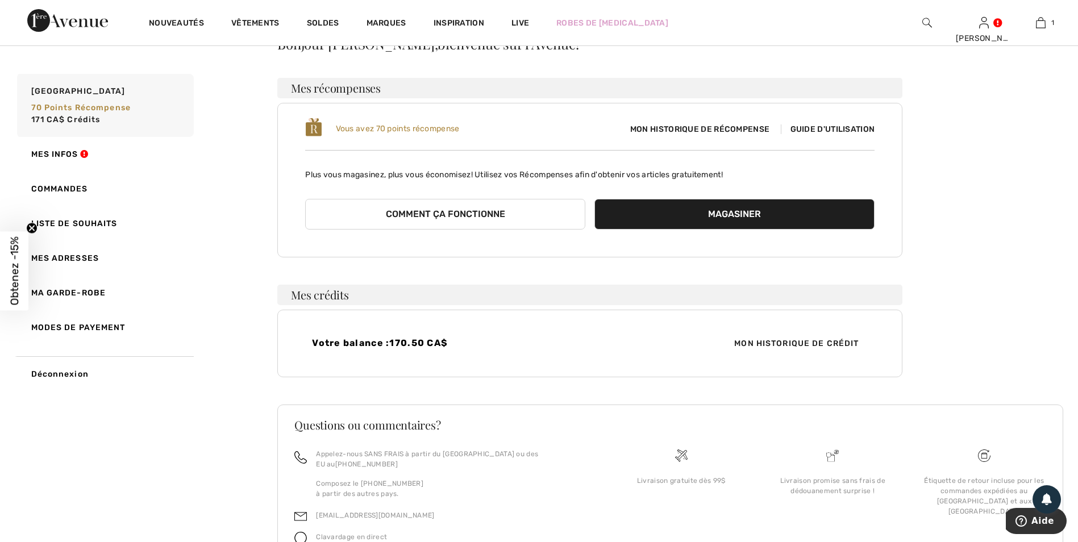
scroll to position [111, 0]
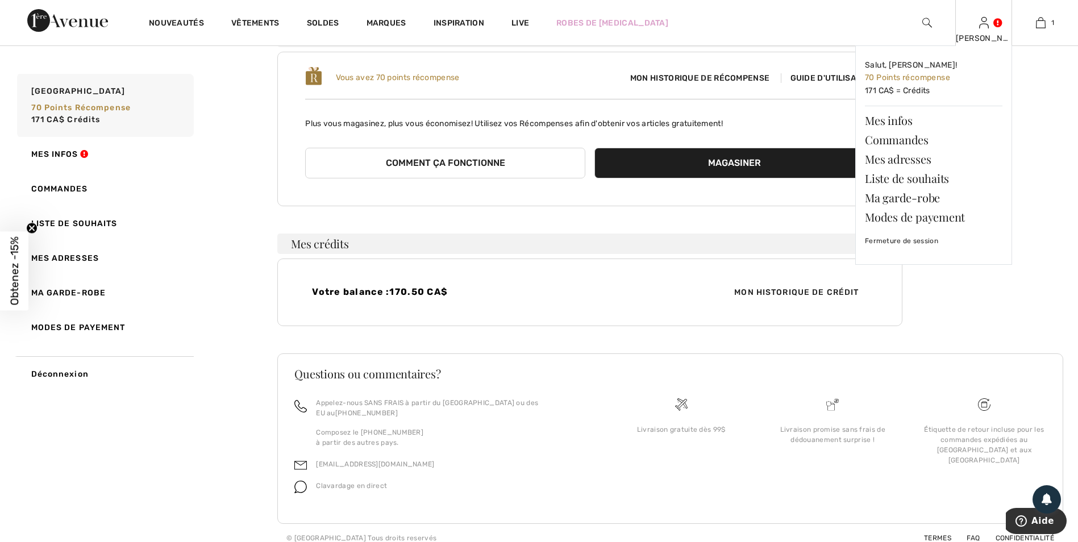
click at [985, 34] on div "[PERSON_NAME]" at bounding box center [984, 38] width 56 height 12
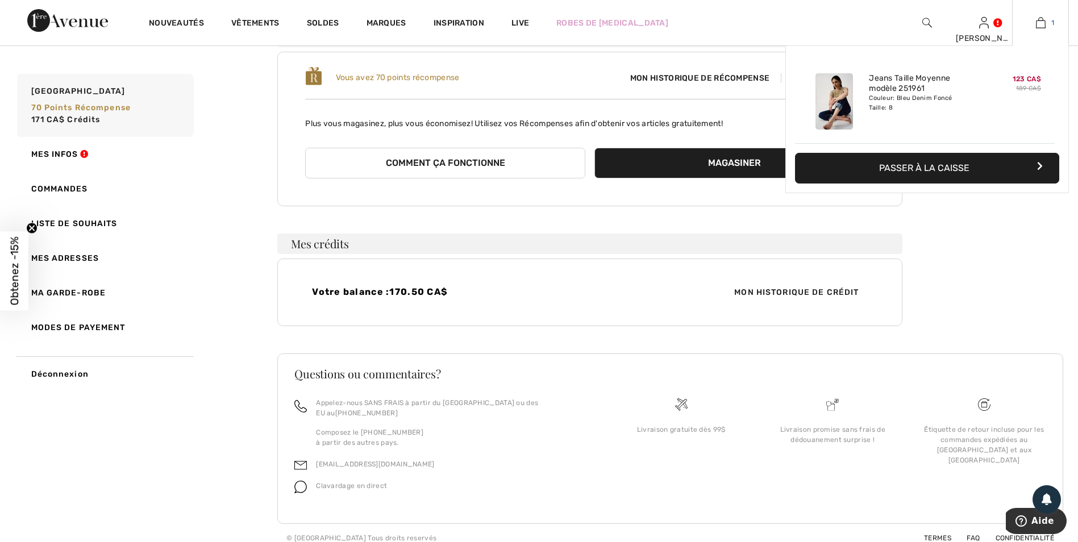
click at [1043, 25] on img at bounding box center [1041, 23] width 10 height 14
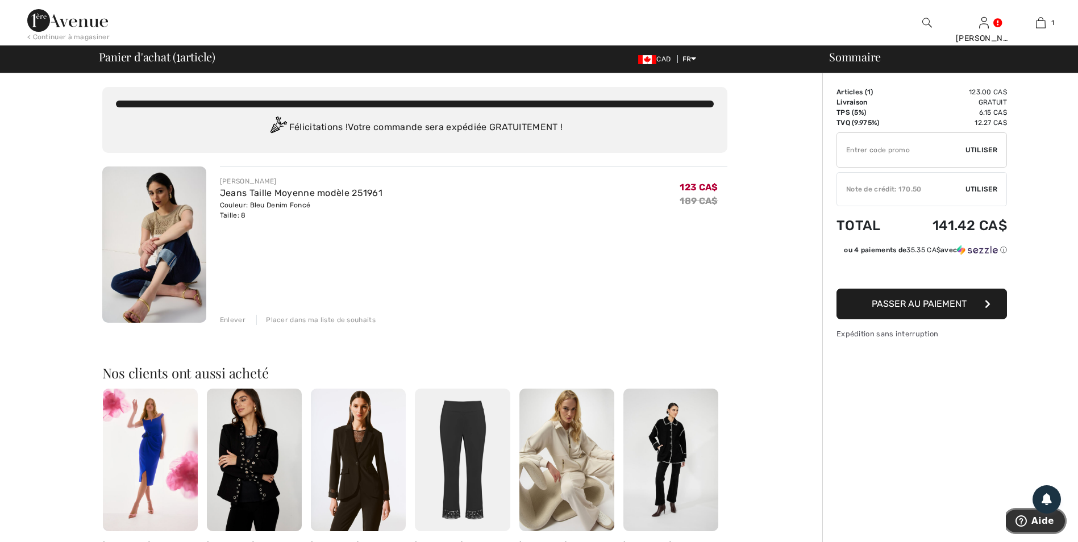
click at [1042, 517] on span "Aide" at bounding box center [1042, 521] width 23 height 10
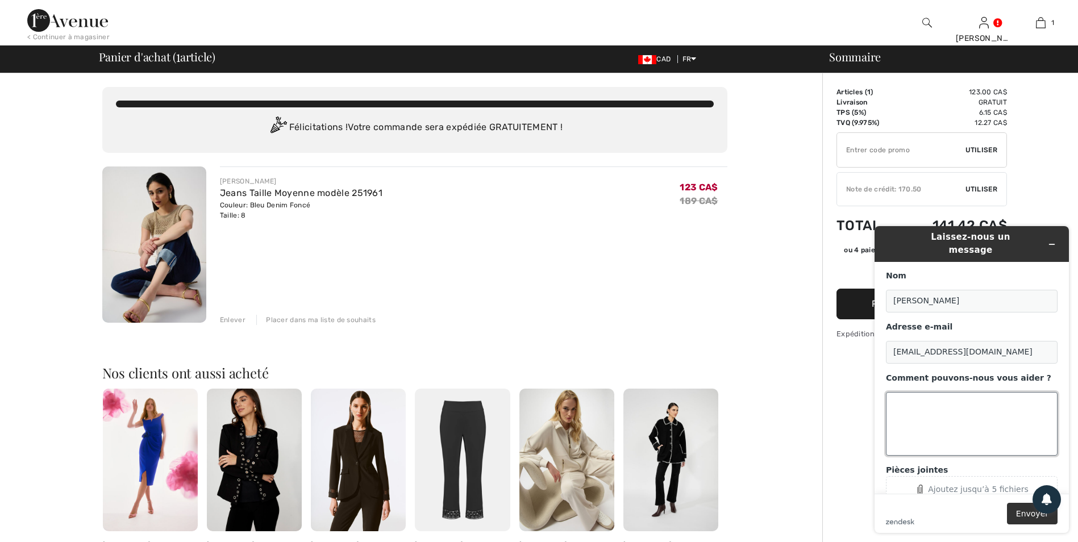
click at [923, 405] on textarea "Comment pouvons-nous vous aider ?" at bounding box center [972, 424] width 172 height 64
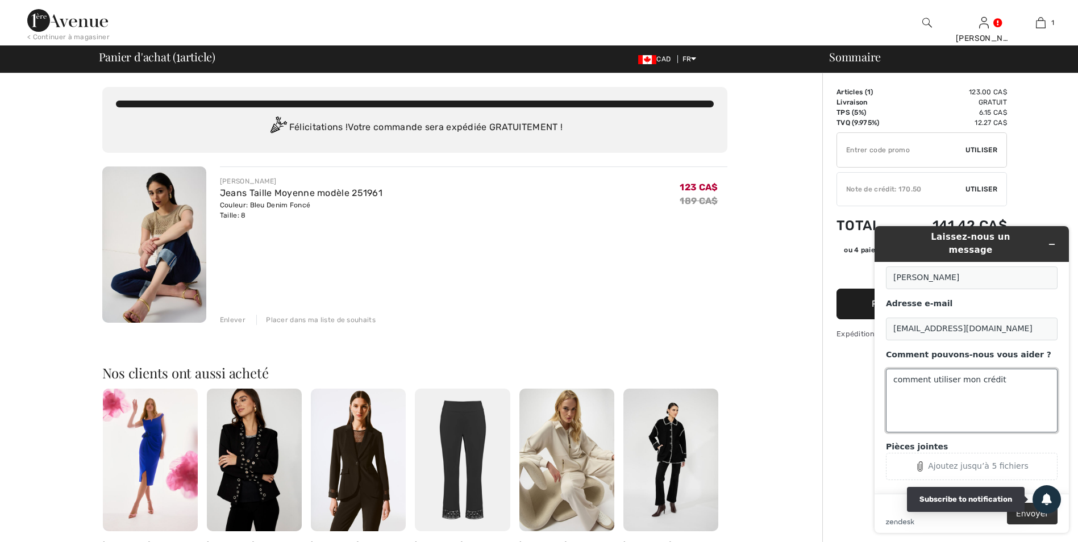
type textarea "comment utiliser mon crédit"
click at [1034, 510] on div at bounding box center [1047, 499] width 28 height 28
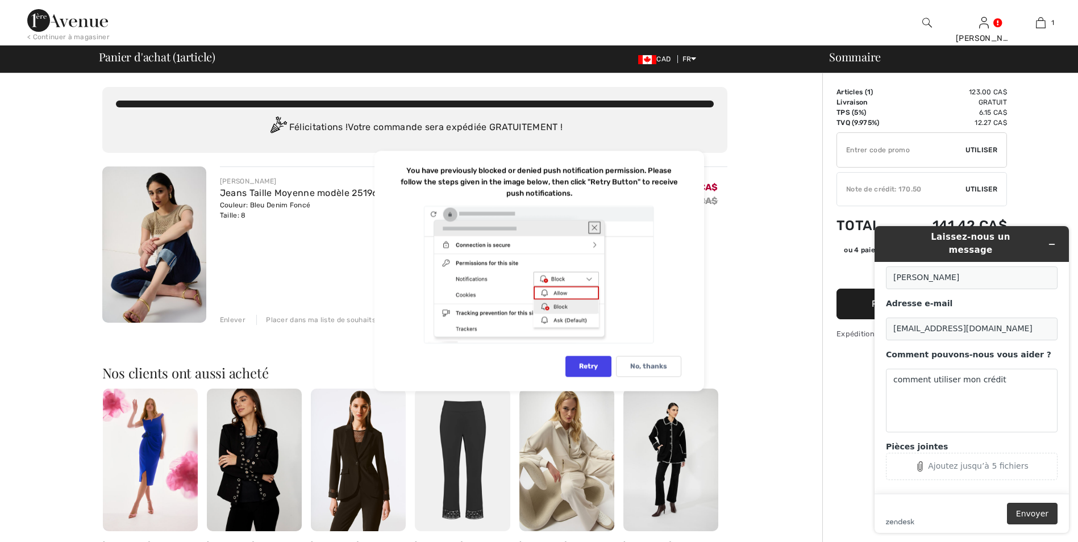
click at [1040, 509] on button "Envoyer" at bounding box center [1032, 514] width 51 height 22
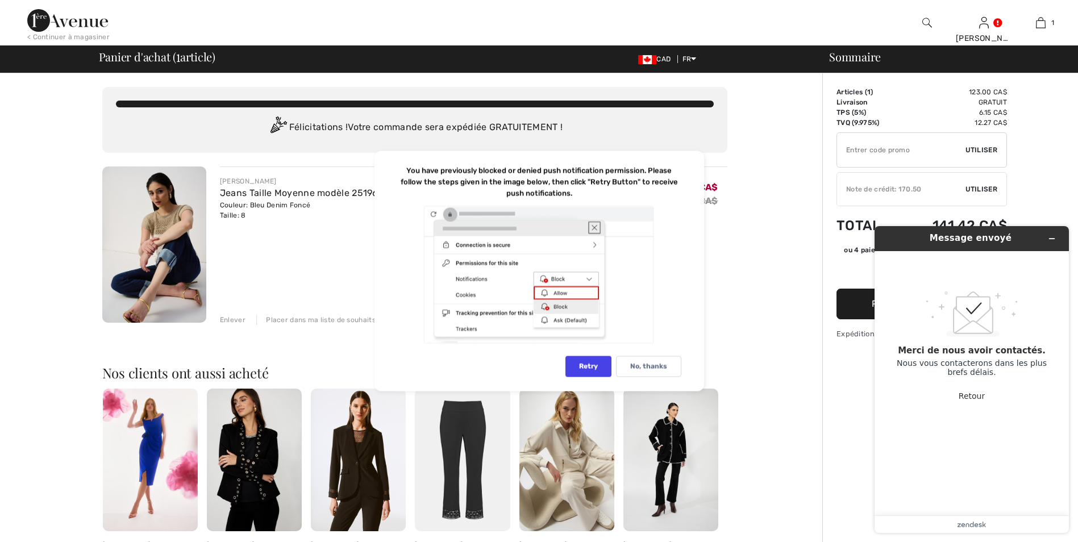
click at [859, 412] on div "Sommaire Description Articles ( 1 ) 123.00 CA$ Code promo 0.00 CA$ Livraison Gr…" at bounding box center [950, 445] width 256 height 744
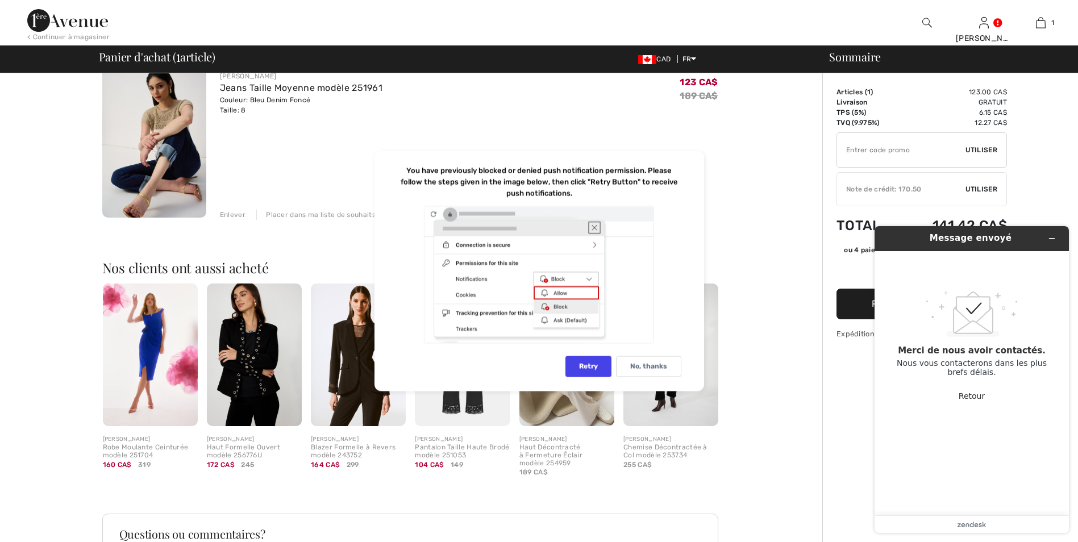
scroll to position [48, 0]
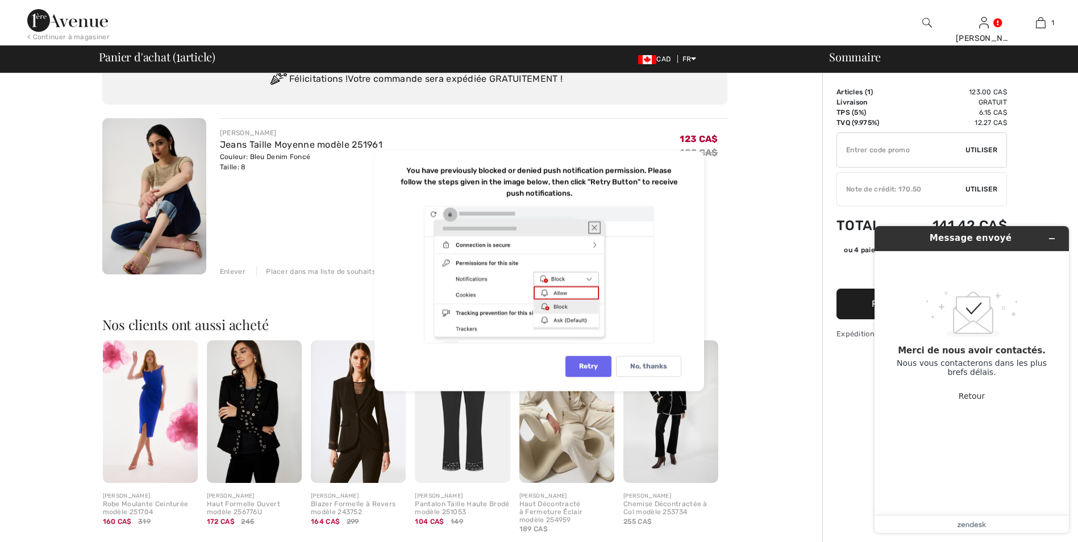
click at [589, 363] on div "Retry" at bounding box center [588, 366] width 46 height 21
click at [589, 367] on div "Retry" at bounding box center [588, 366] width 46 height 21
click at [806, 241] on div "Vous n'êtes qu'à 0.00 CA$ de la LIVRAISON GRATUITE! Continuer à magasiner > Fél…" at bounding box center [415, 397] width 816 height 744
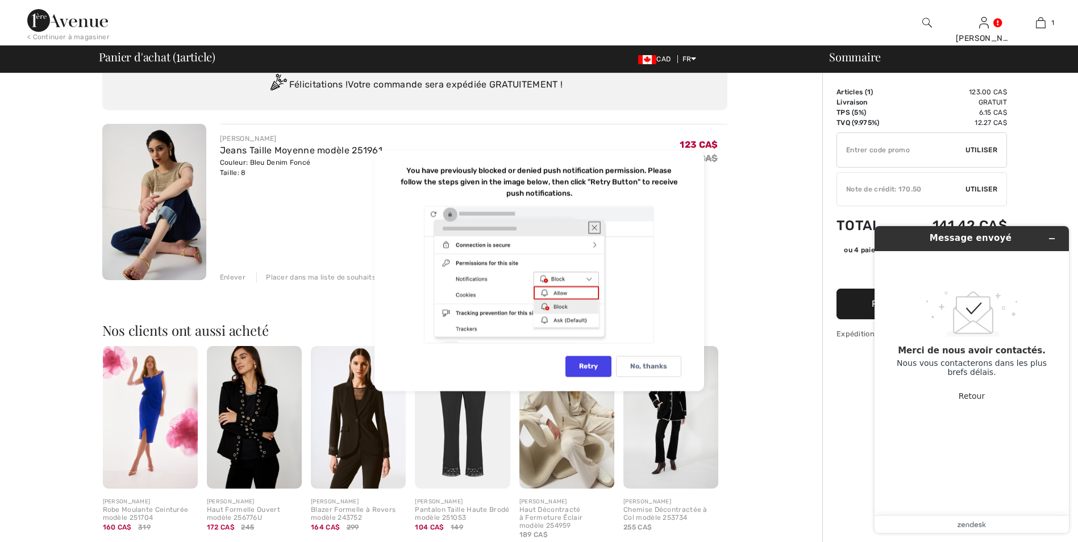
scroll to position [0, 0]
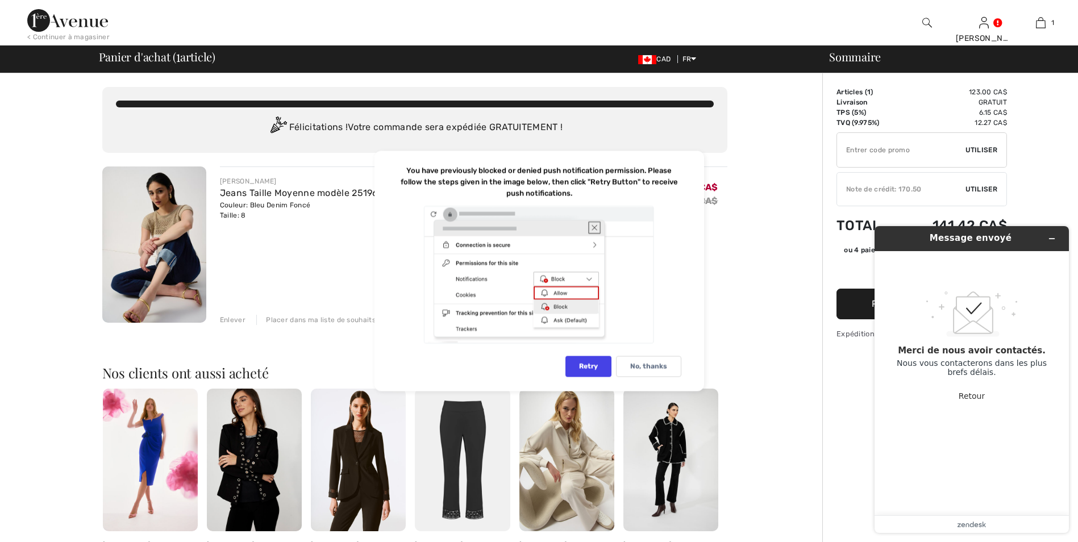
click at [787, 225] on div "Vous n'êtes qu'à 0.00 CA$ de la LIVRAISON GRATUITE! Continuer à magasiner > Fél…" at bounding box center [415, 445] width 816 height 744
click at [983, 190] on span "Utiliser" at bounding box center [982, 189] width 32 height 10
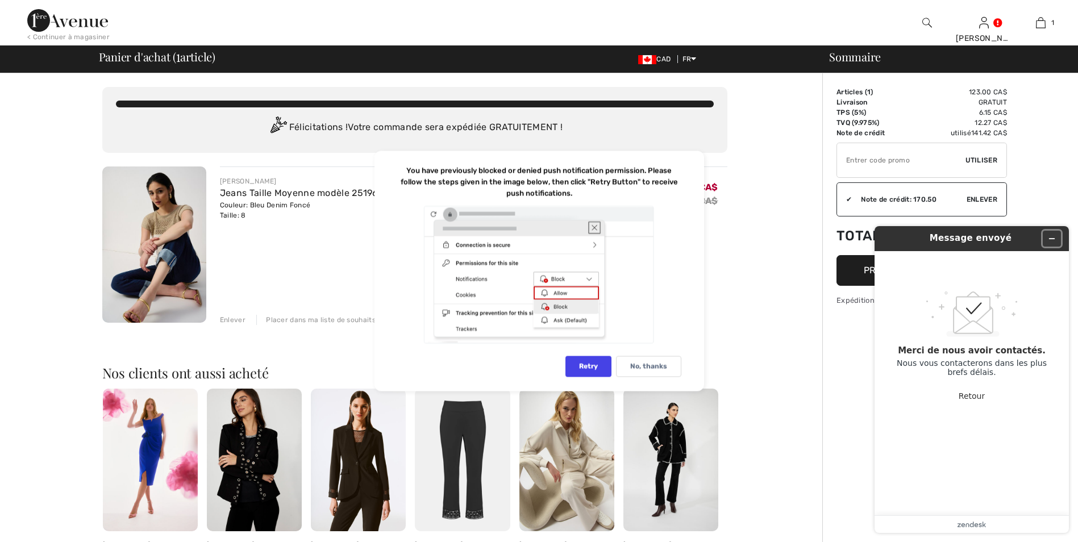
click at [1053, 237] on icon "Réduire le widget" at bounding box center [1052, 239] width 8 height 8
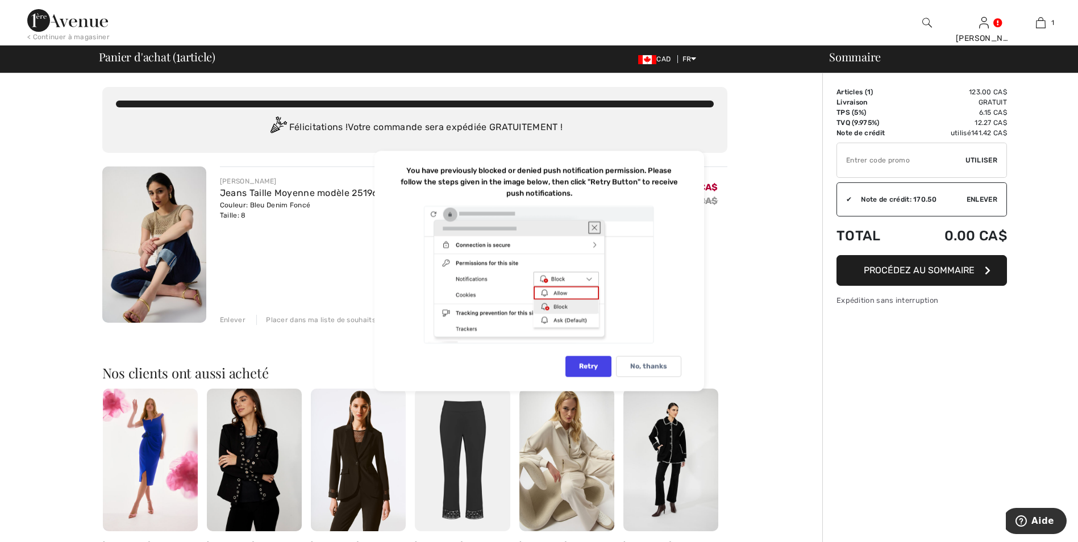
click at [933, 268] on span "Procédez au sommaire" at bounding box center [919, 270] width 111 height 11
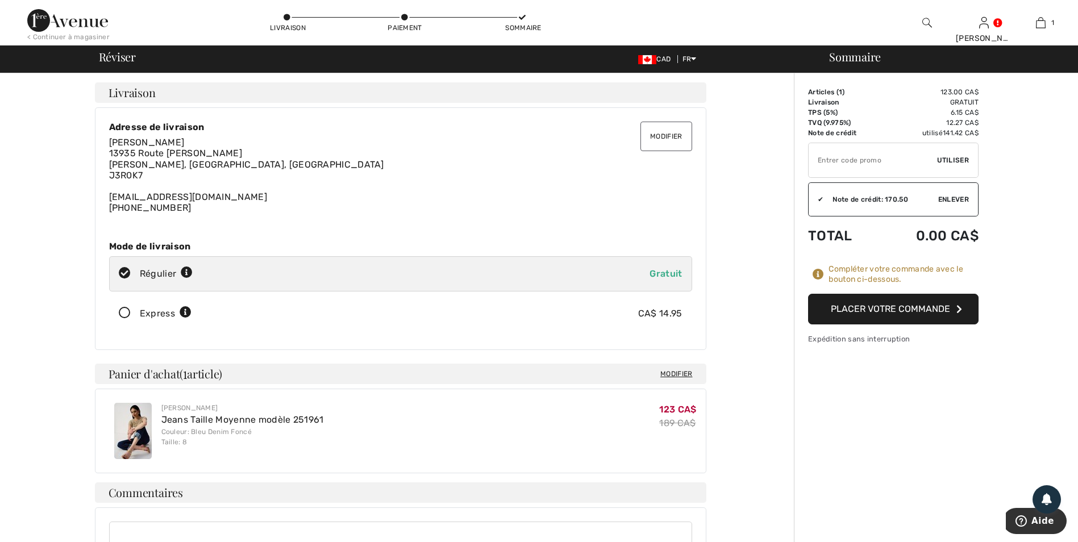
click at [903, 307] on button "Placer votre commande" at bounding box center [893, 309] width 170 height 31
